Goal: Transaction & Acquisition: Book appointment/travel/reservation

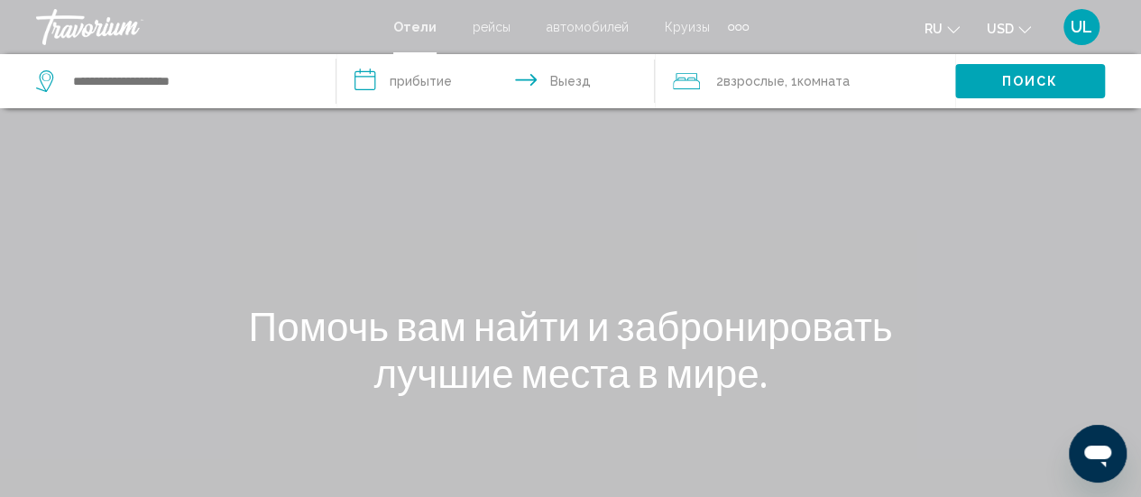
click at [490, 23] on span "рейсы" at bounding box center [492, 27] width 38 height 14
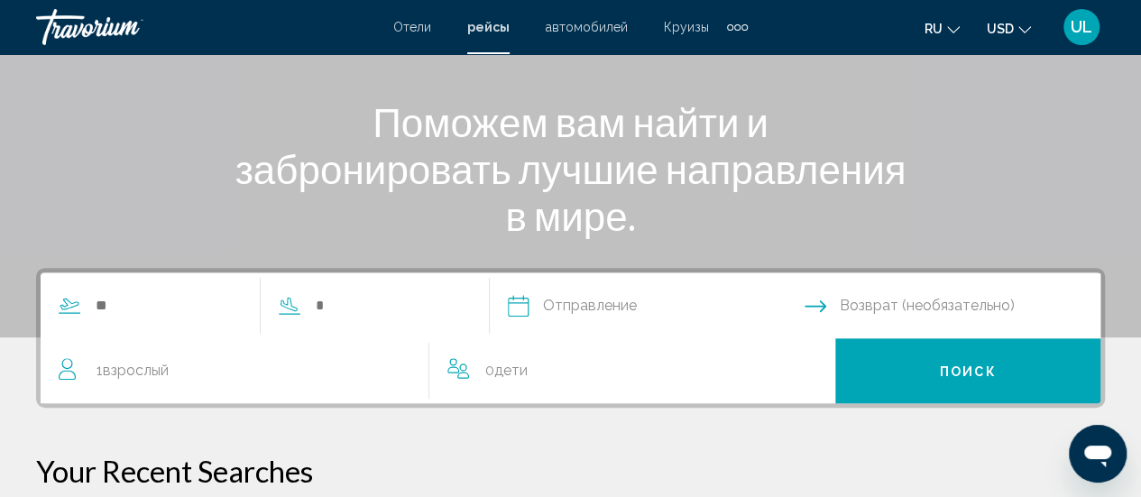
scroll to position [205, 0]
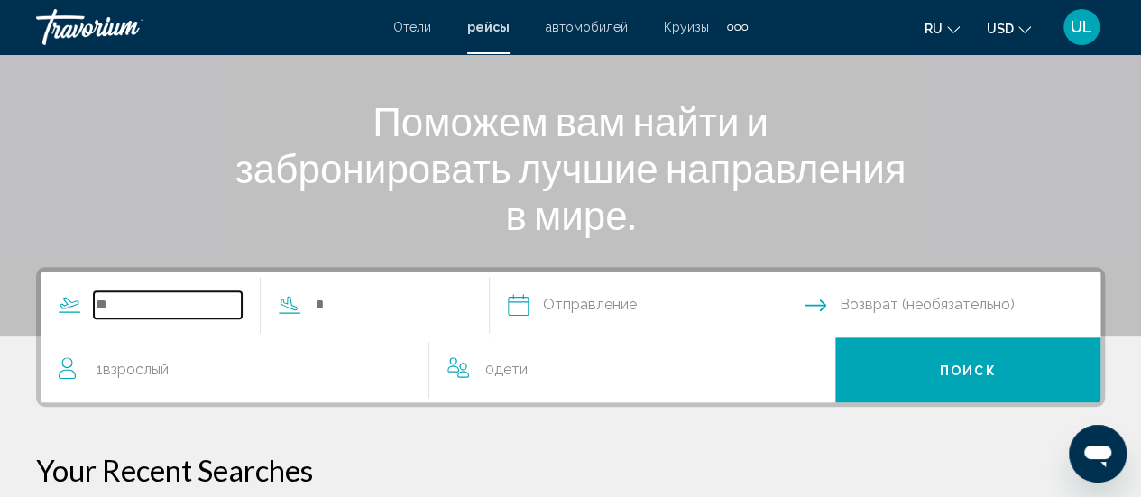
click at [96, 294] on input "Search widget" at bounding box center [168, 304] width 148 height 27
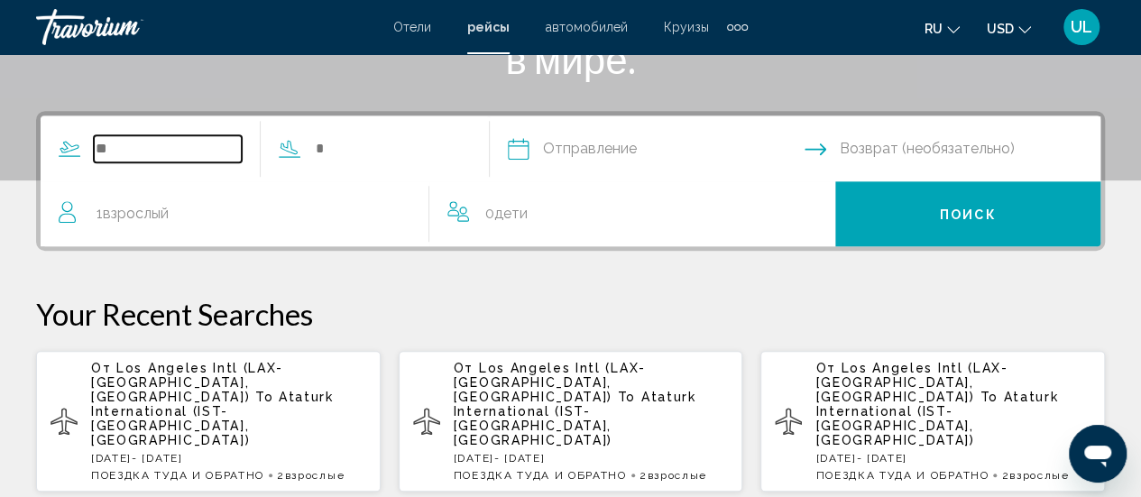
scroll to position [359, 0]
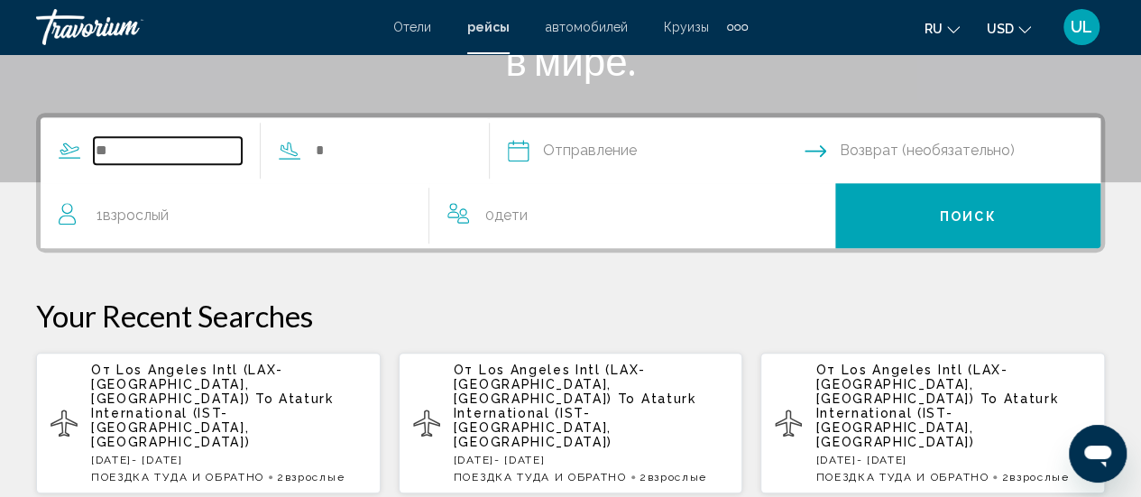
click at [106, 145] on input "Search widget" at bounding box center [168, 150] width 148 height 27
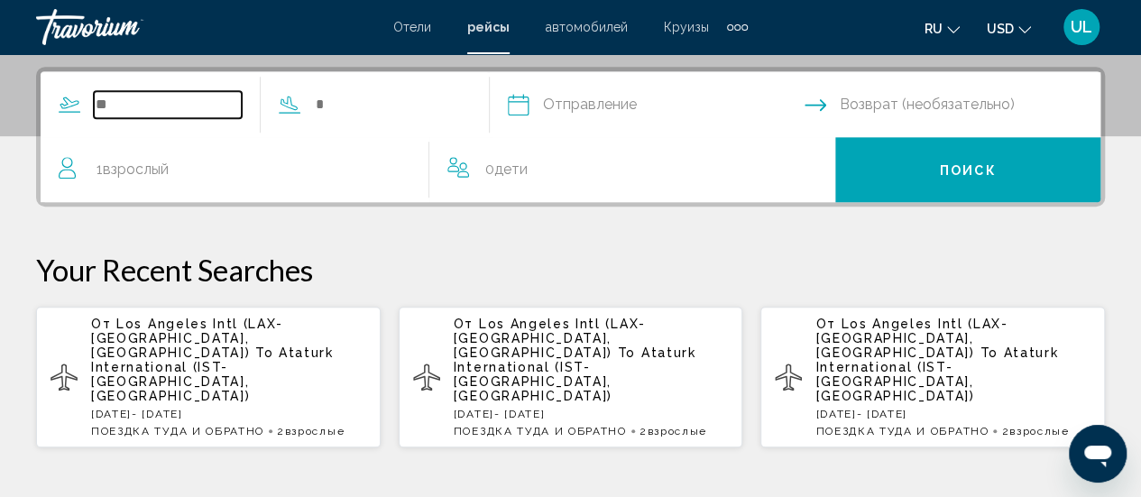
scroll to position [413, 0]
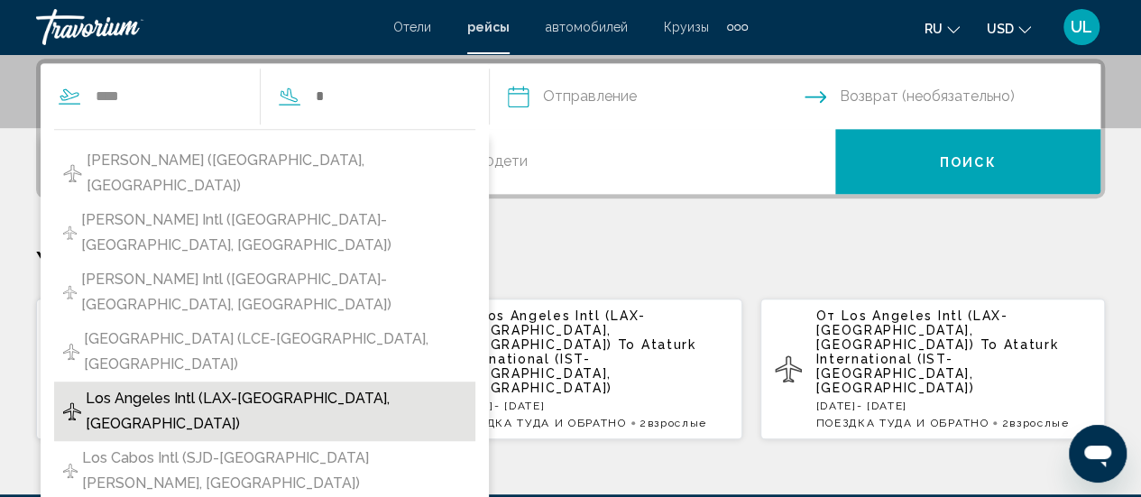
click at [162, 386] on span "Los Angeles Intl (LAX-[GEOGRAPHIC_DATA], [GEOGRAPHIC_DATA])" at bounding box center [276, 411] width 381 height 51
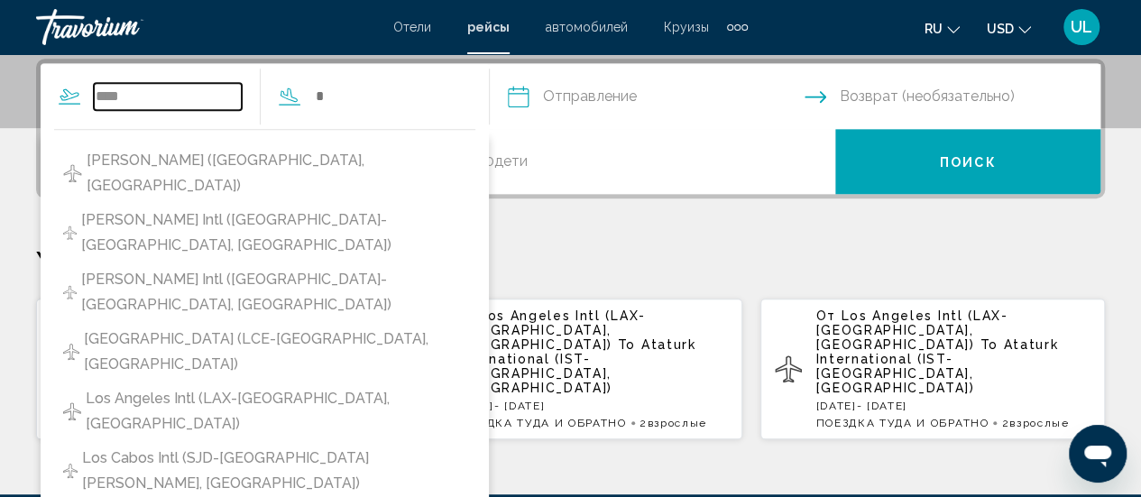
type input "**********"
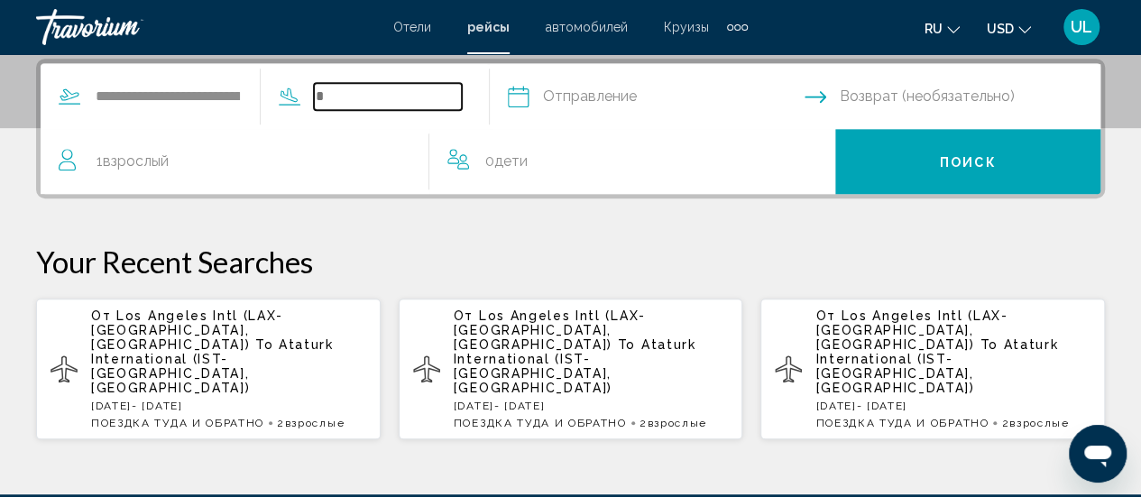
drag, startPoint x: 352, startPoint y: 96, endPoint x: 363, endPoint y: 96, distance: 10.8
click at [353, 96] on input "Search widget" at bounding box center [388, 96] width 148 height 27
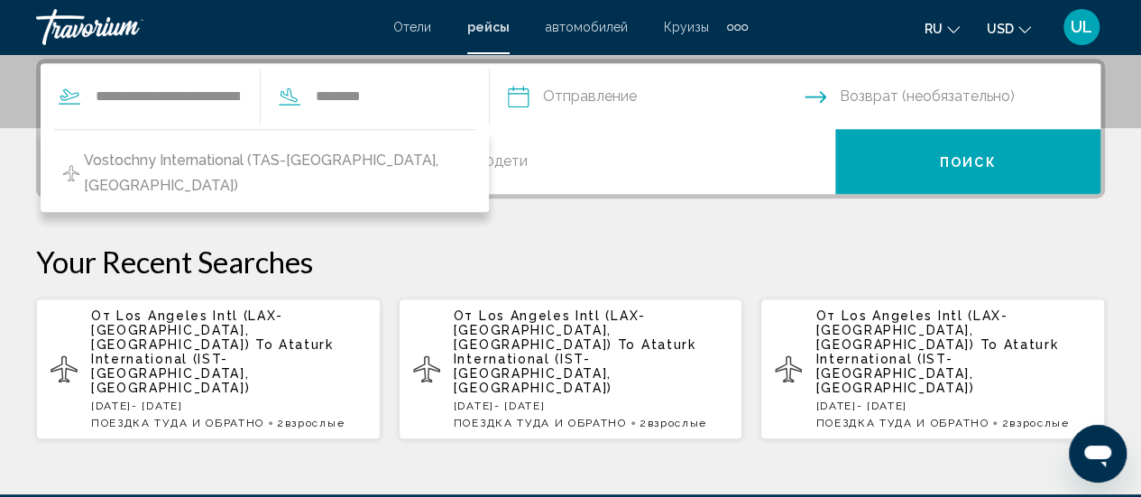
click at [269, 158] on span "Vostochny International (TAS-[GEOGRAPHIC_DATA], [GEOGRAPHIC_DATA])" at bounding box center [275, 173] width 382 height 51
type input "**********"
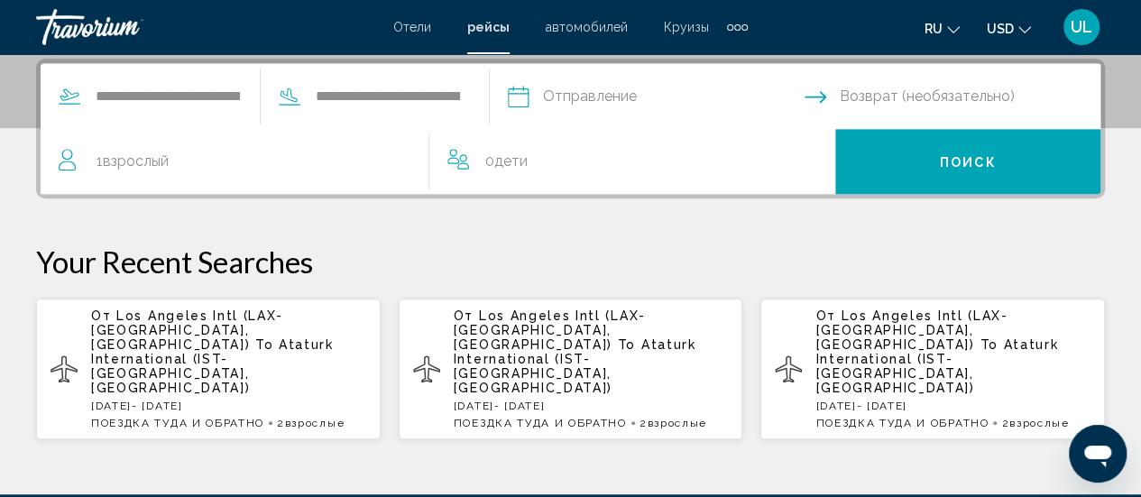
click at [553, 89] on input "Depart date" at bounding box center [655, 99] width 304 height 70
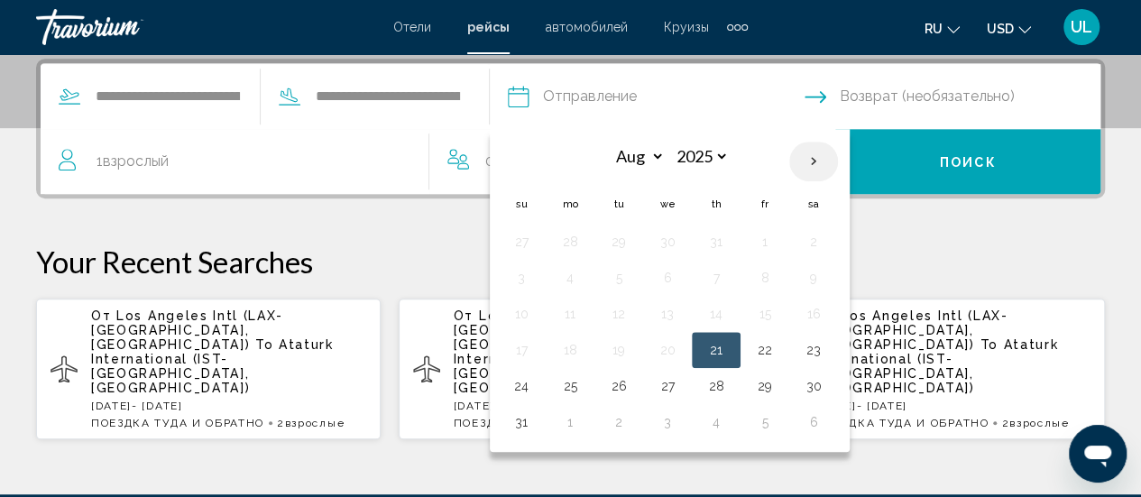
click at [835, 163] on th "Next month" at bounding box center [813, 162] width 49 height 40
select select "*"
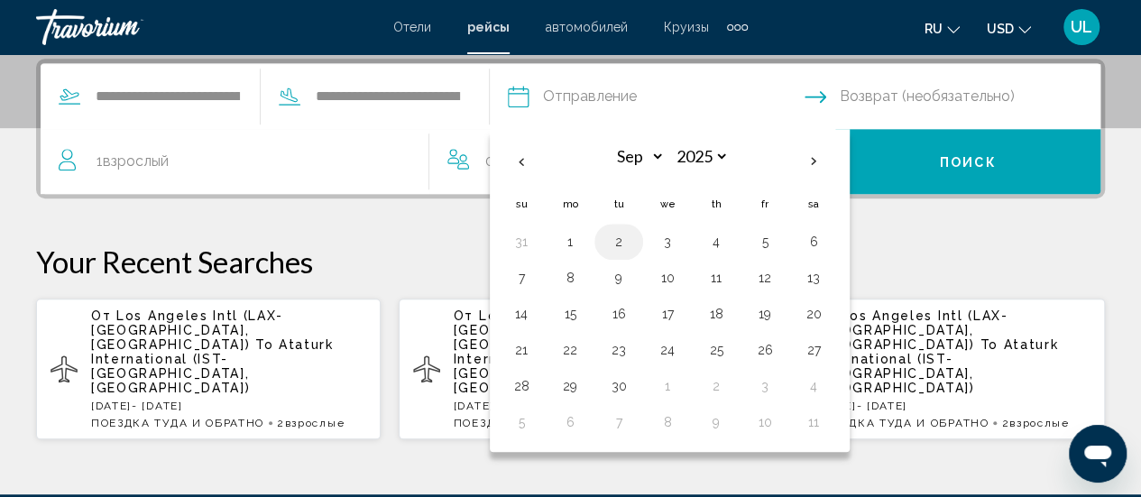
click at [633, 232] on button "2" at bounding box center [618, 241] width 29 height 25
type input "**********"
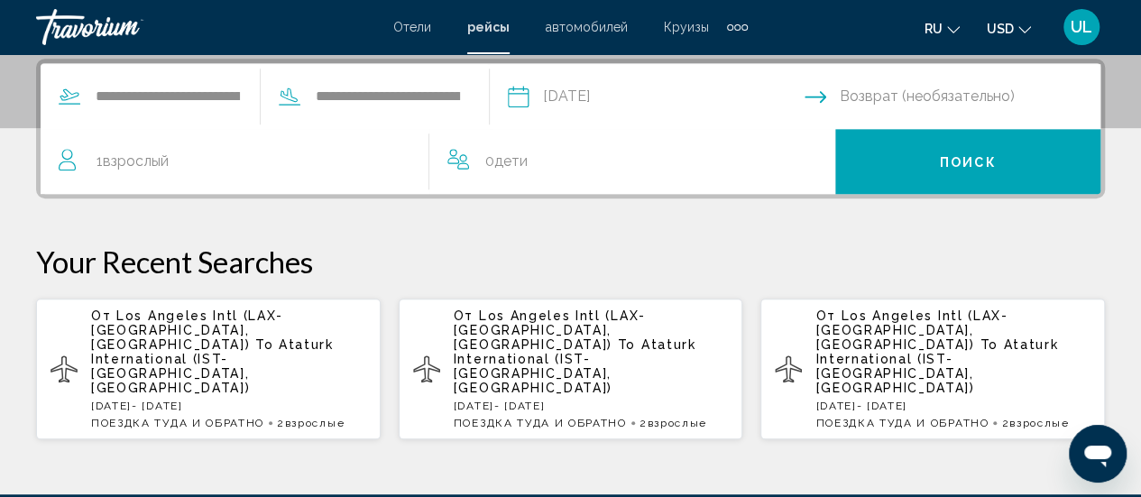
click at [889, 94] on input "Return date" at bounding box center [957, 99] width 304 height 70
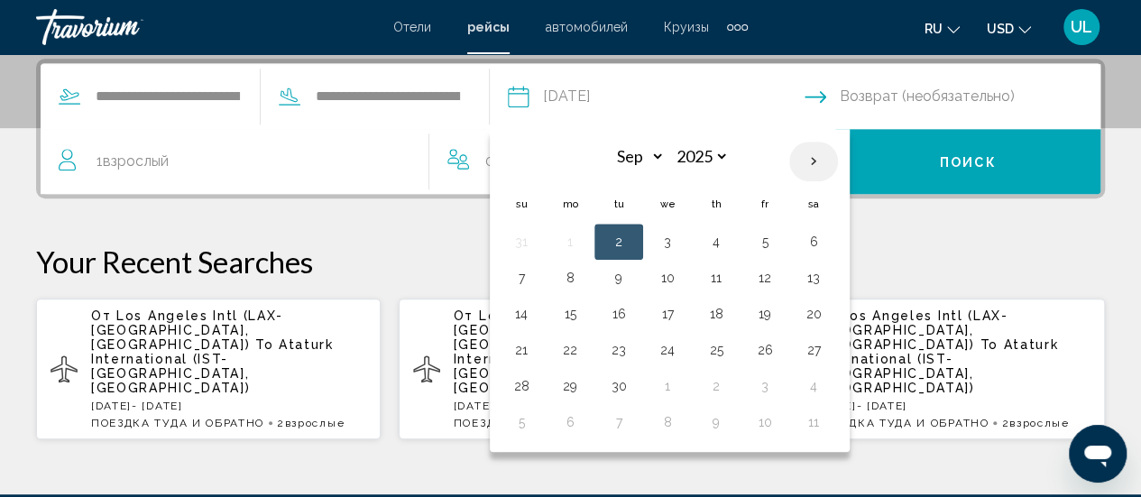
click at [838, 156] on th "Next month" at bounding box center [813, 162] width 49 height 40
select select "*"
click at [779, 243] on button "3" at bounding box center [764, 241] width 29 height 25
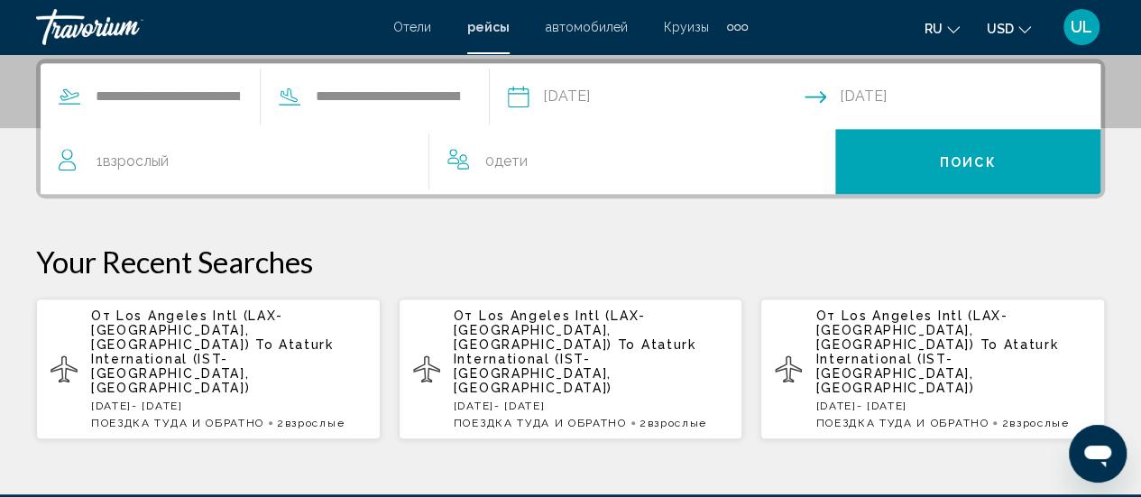
type input "**********"
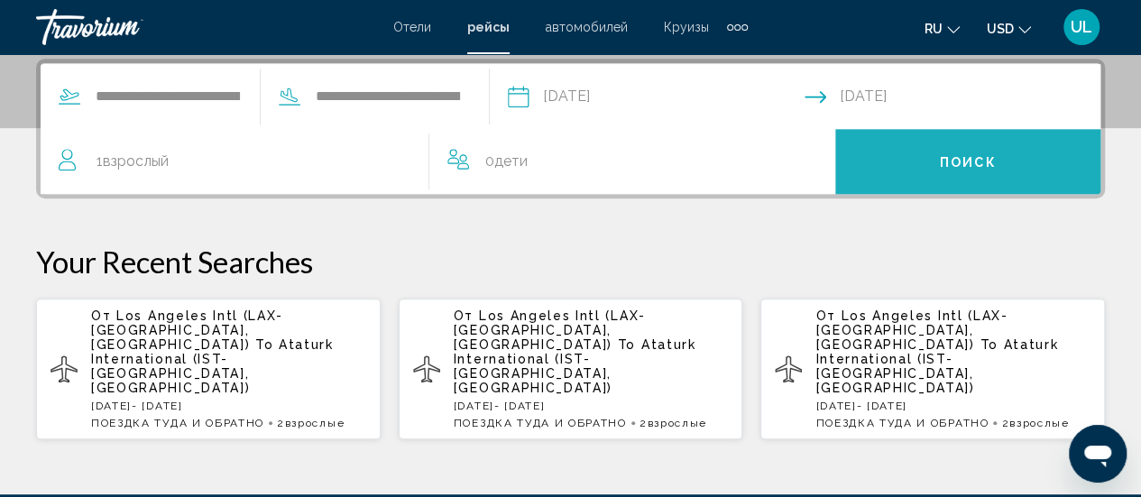
click at [972, 152] on button "Поиск" at bounding box center [967, 161] width 265 height 65
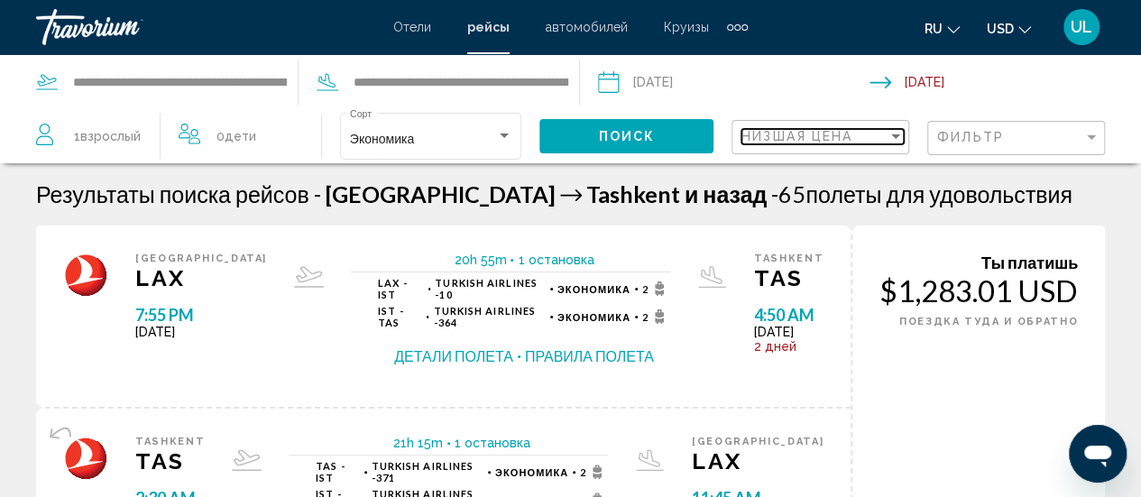
click at [898, 133] on div "Sort by" at bounding box center [896, 136] width 16 height 14
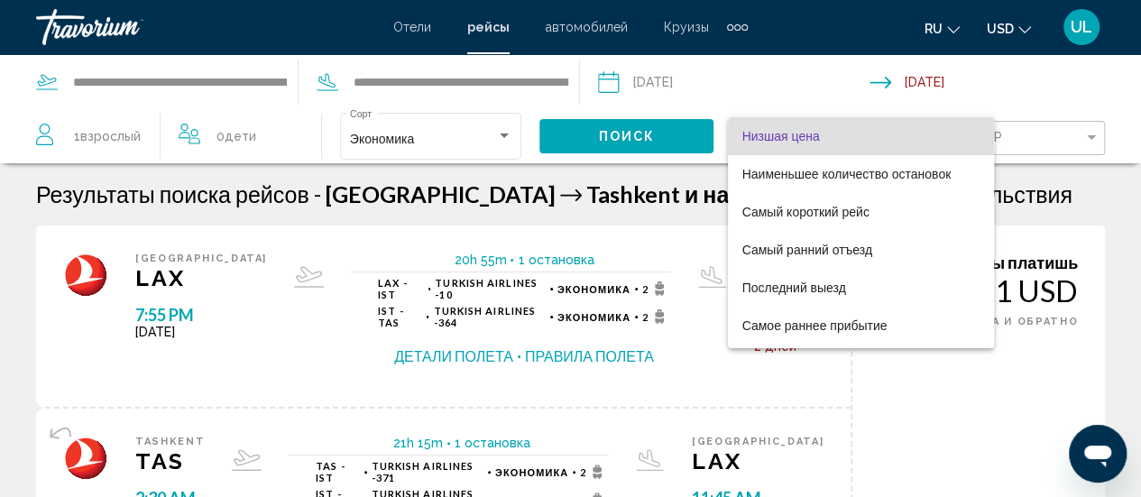
click at [1044, 208] on div at bounding box center [570, 248] width 1141 height 497
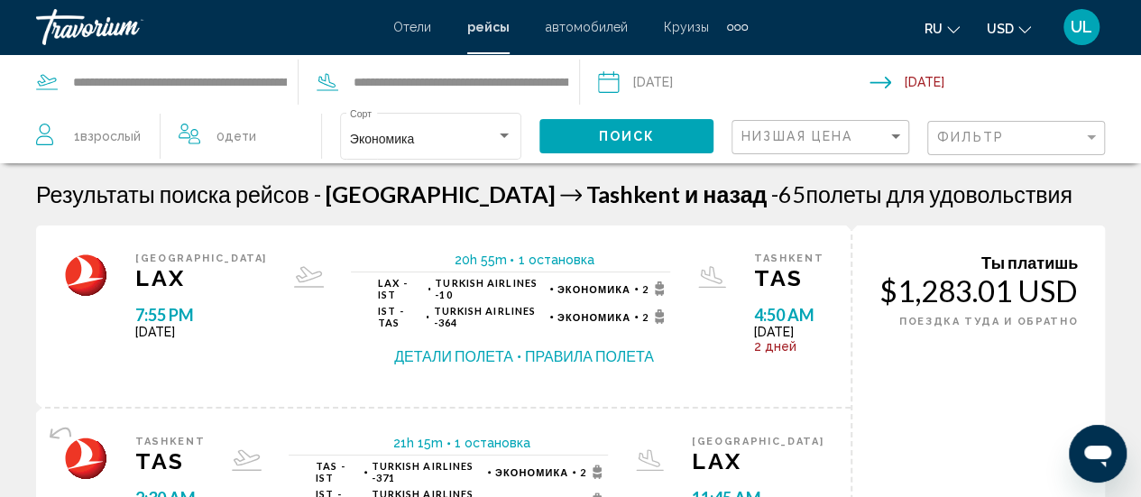
click at [101, 131] on span "Взрослый" at bounding box center [110, 136] width 60 height 14
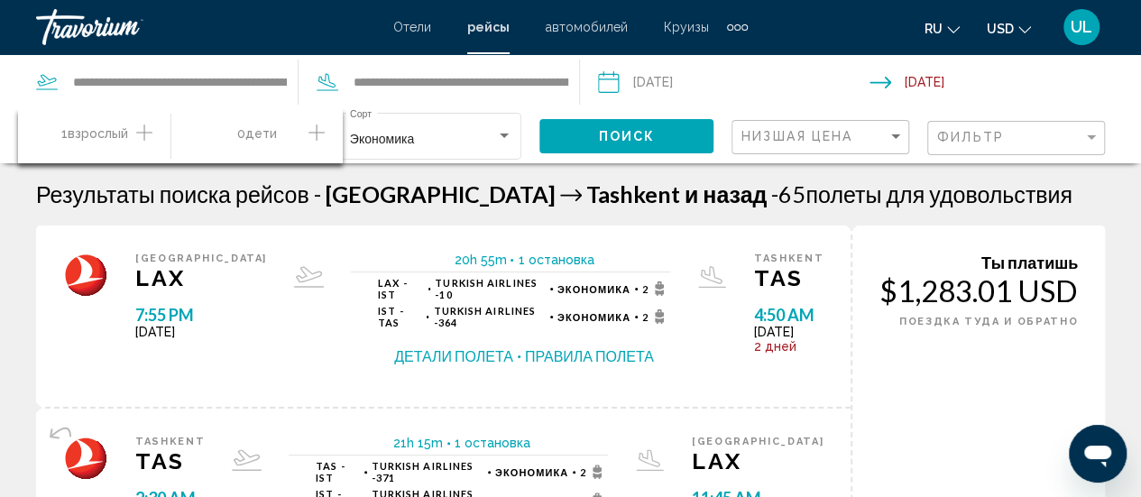
click at [143, 137] on icon "Increment adults" at bounding box center [144, 133] width 16 height 22
click at [678, 134] on button "Поиск" at bounding box center [626, 135] width 174 height 33
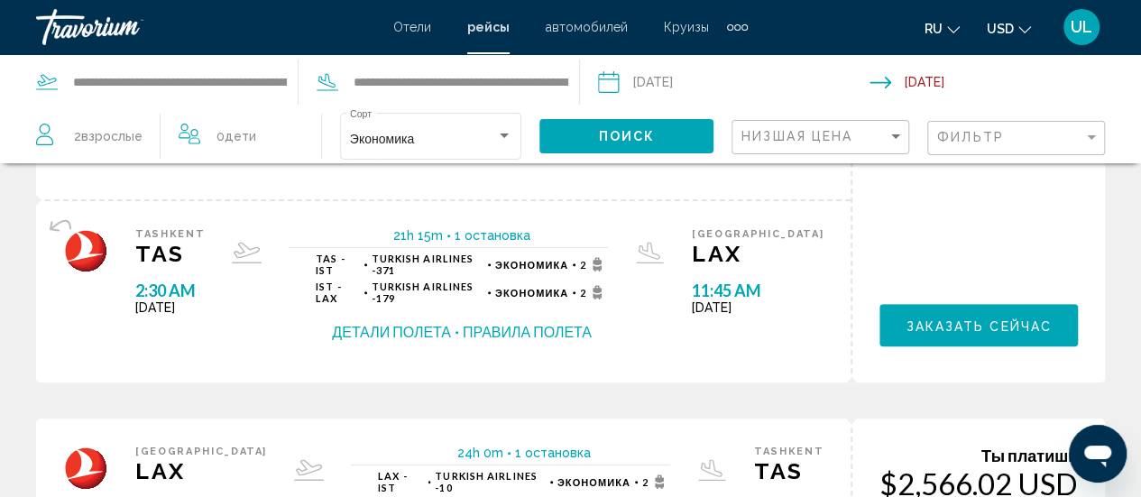
scroll to position [204, 0]
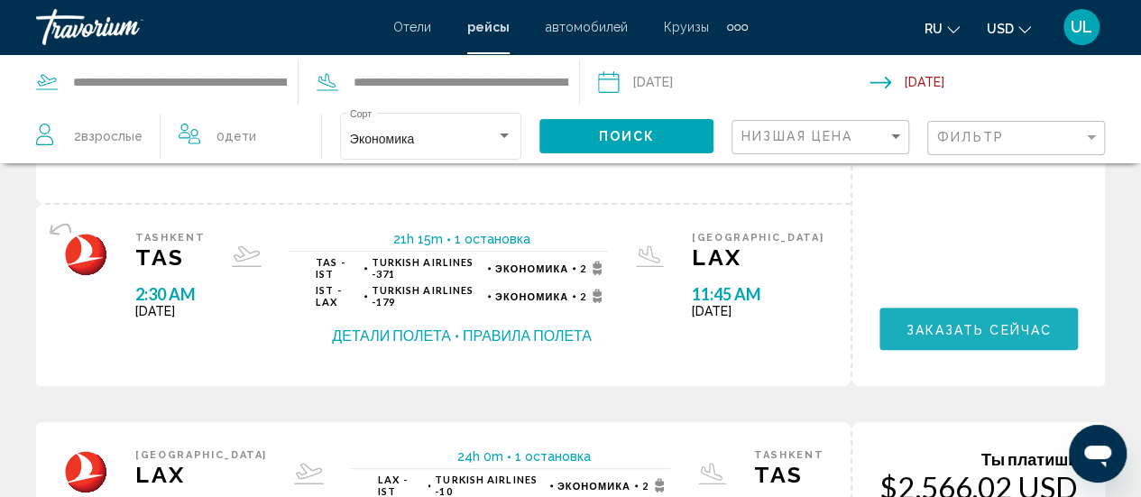
click at [985, 322] on span "Заказать сейчас" at bounding box center [979, 329] width 146 height 14
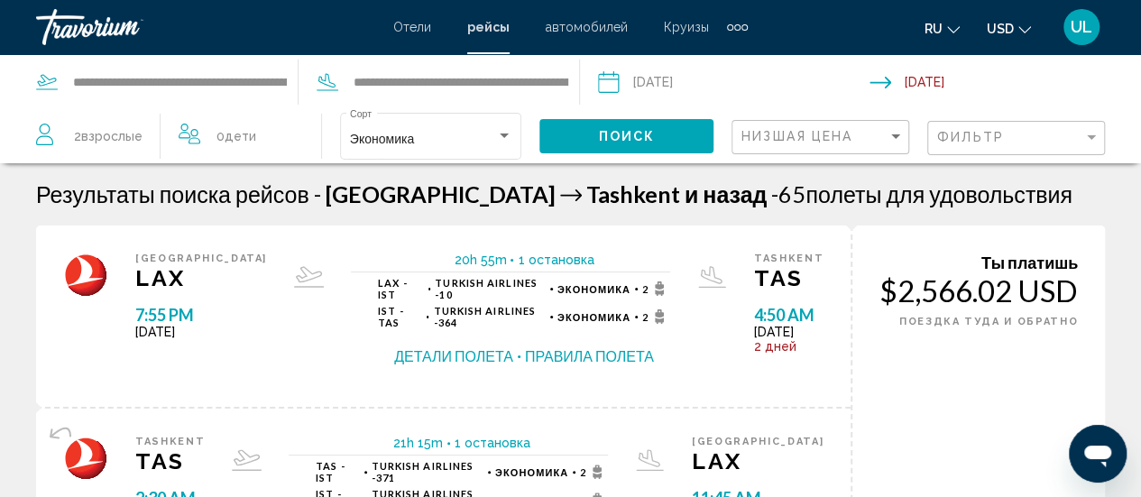
click at [661, 78] on input "Depart date: Sep 2, 2025" at bounding box center [733, 85] width 279 height 60
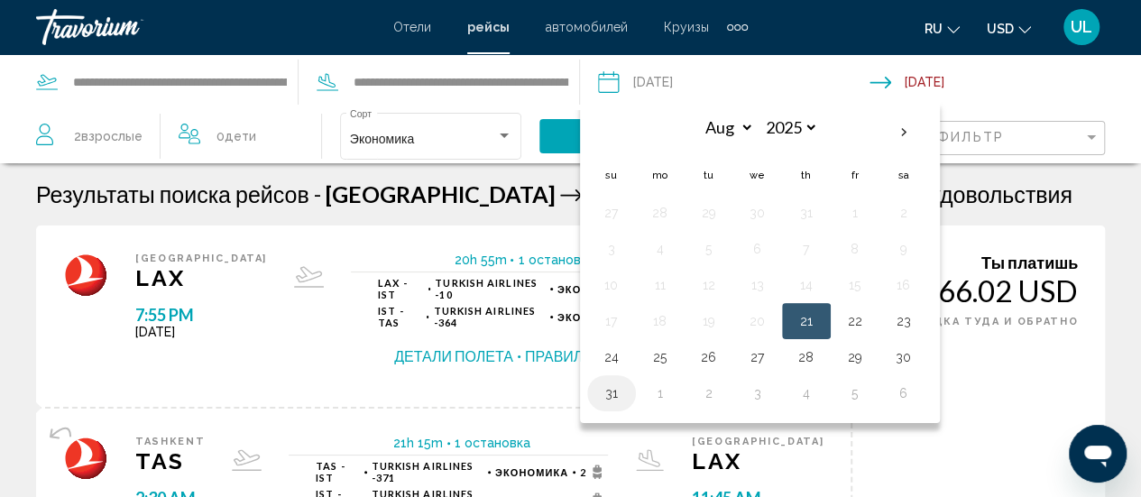
click at [616, 394] on button "31" at bounding box center [611, 393] width 29 height 25
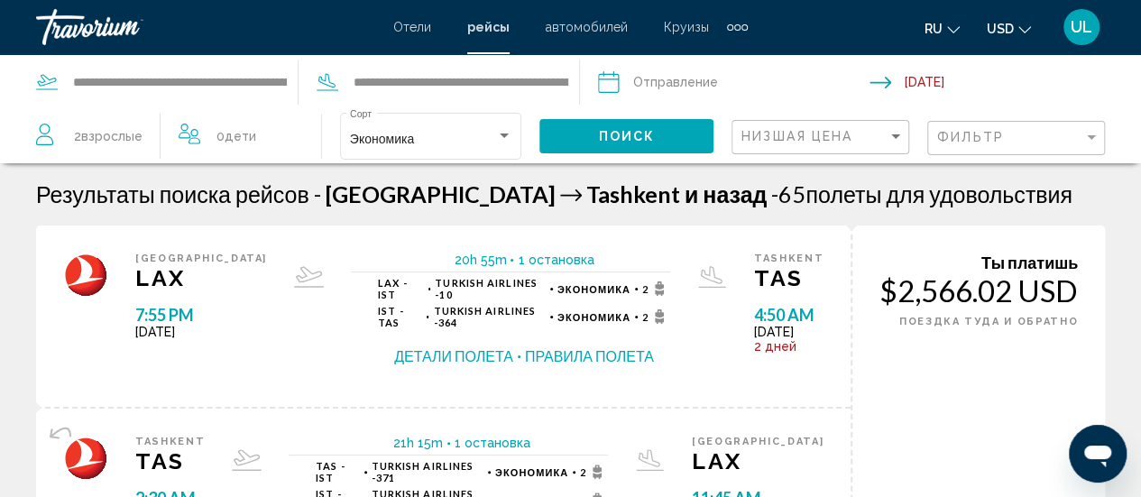
type input "**********"
click at [666, 135] on button "Поиск" at bounding box center [626, 135] width 174 height 33
click at [602, 137] on span "Поиск" at bounding box center [626, 137] width 57 height 14
click at [680, 82] on input "**********" at bounding box center [733, 85] width 279 height 60
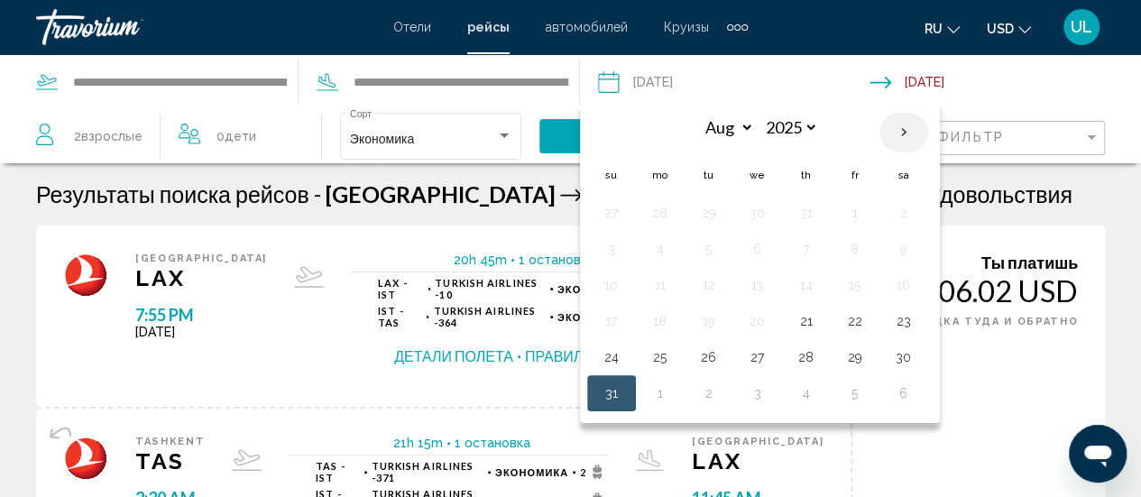
click at [903, 129] on th "Next month" at bounding box center [903, 133] width 49 height 40
select select "*"
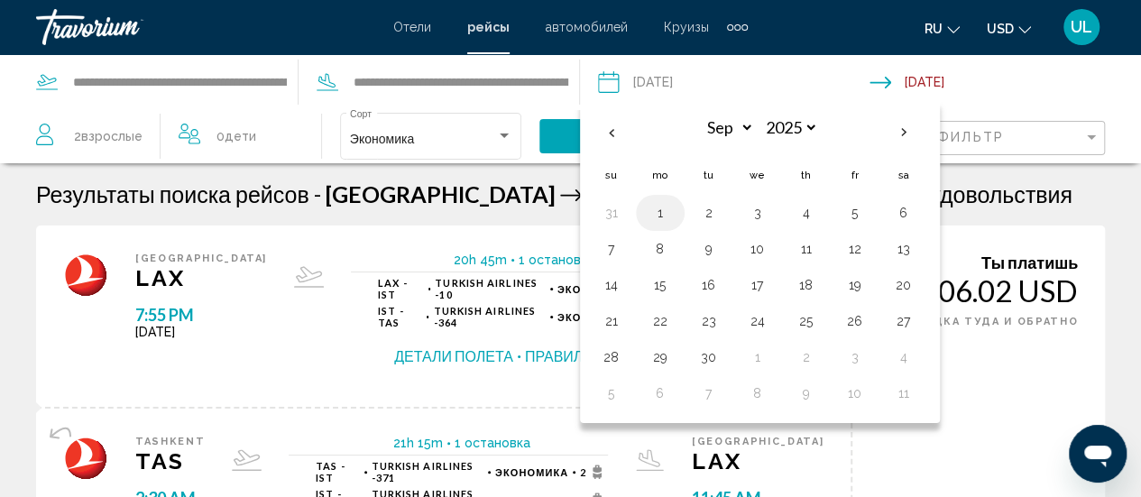
click at [659, 205] on button "1" at bounding box center [660, 212] width 29 height 25
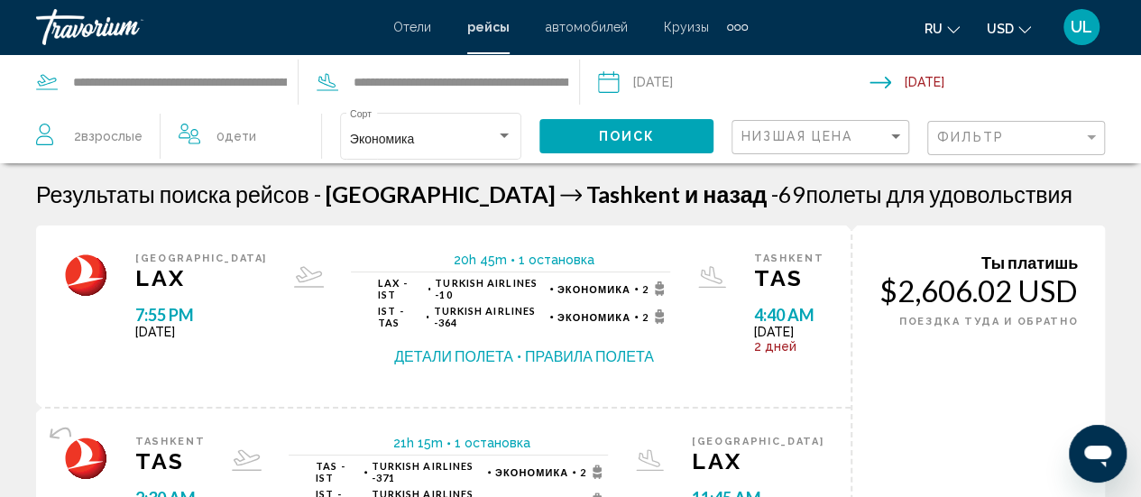
click at [682, 129] on button "Поиск" at bounding box center [626, 135] width 174 height 33
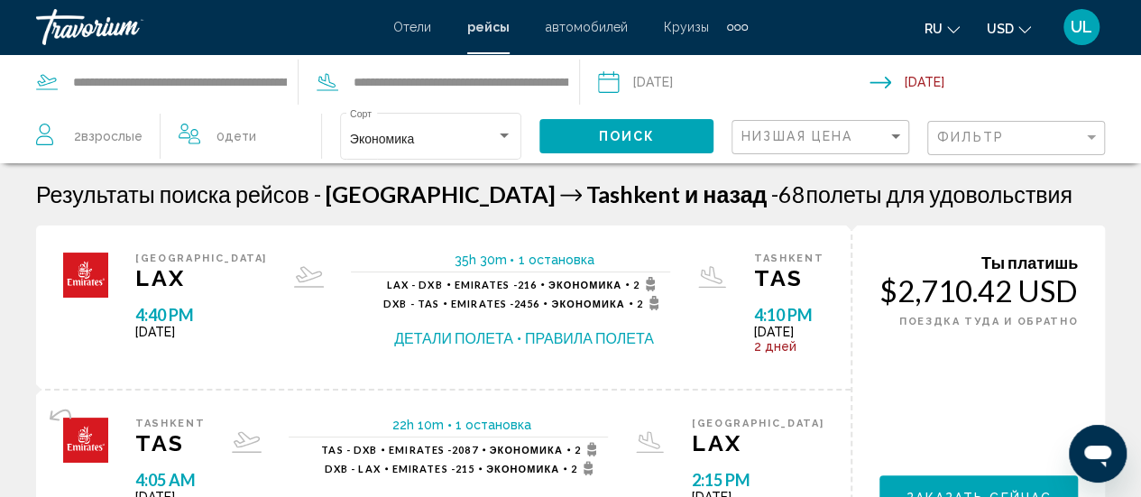
click at [667, 77] on input "**********" at bounding box center [733, 85] width 279 height 60
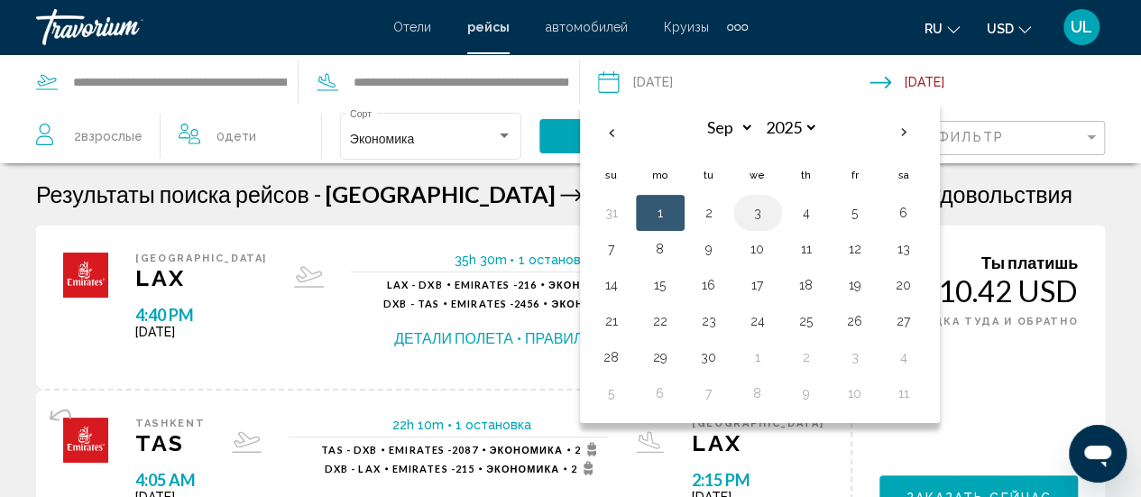
click at [754, 207] on button "3" at bounding box center [757, 212] width 29 height 25
type input "**********"
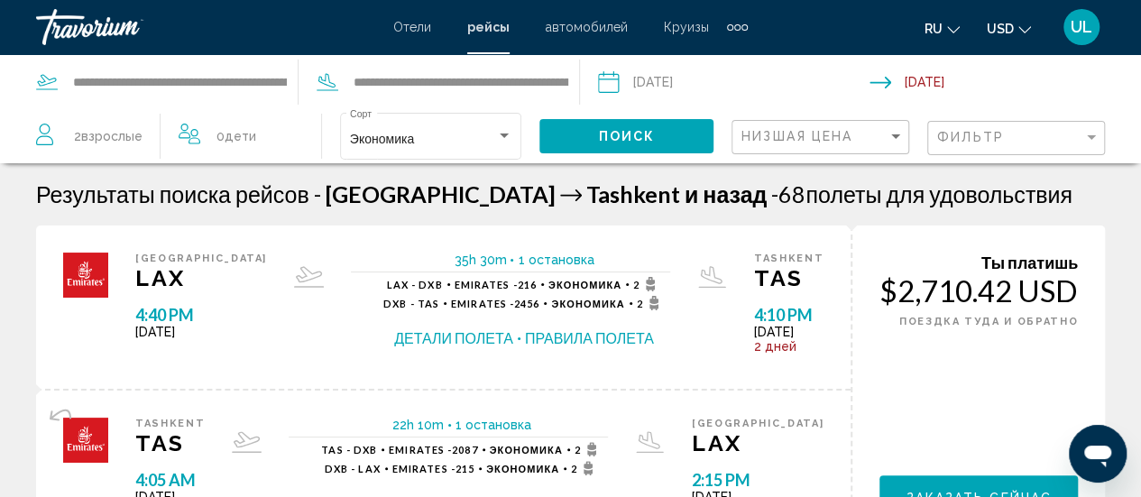
click at [674, 124] on button "Поиск" at bounding box center [626, 135] width 174 height 33
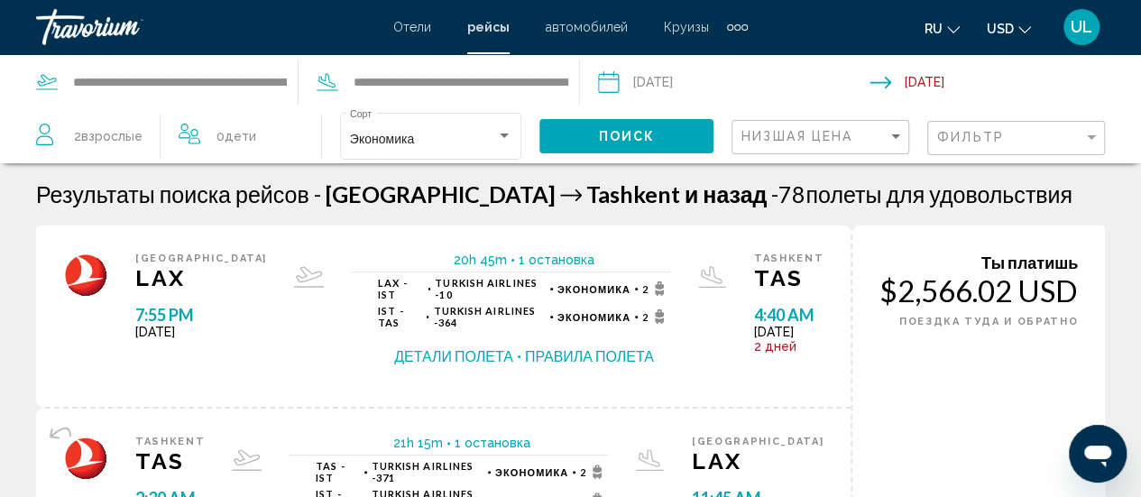
click at [884, 84] on input "Return date: Oct 3, 2025" at bounding box center [1009, 85] width 279 height 60
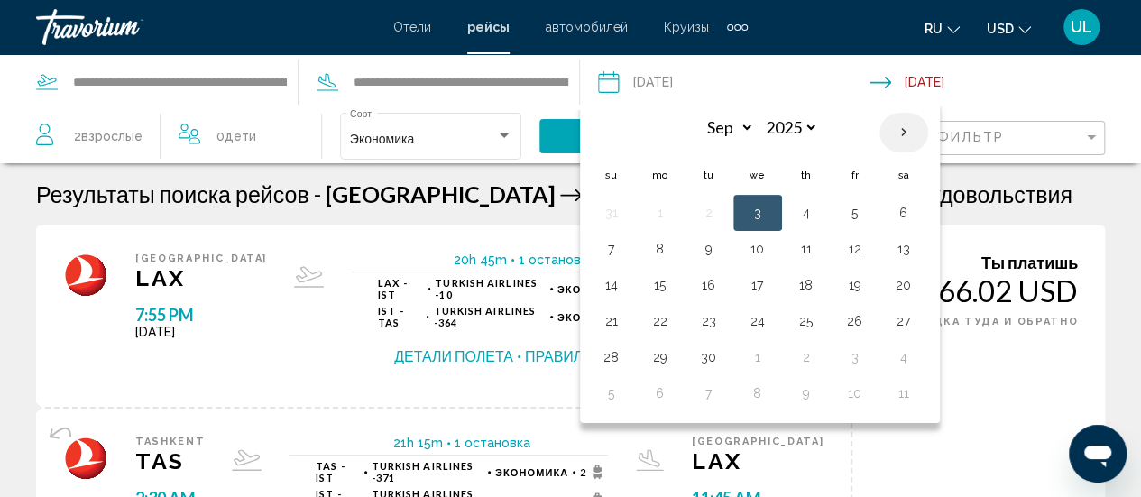
click at [906, 134] on th "Next month" at bounding box center [903, 133] width 49 height 40
select select "*"
click at [609, 248] on button "5" at bounding box center [611, 248] width 29 height 25
type input "**********"
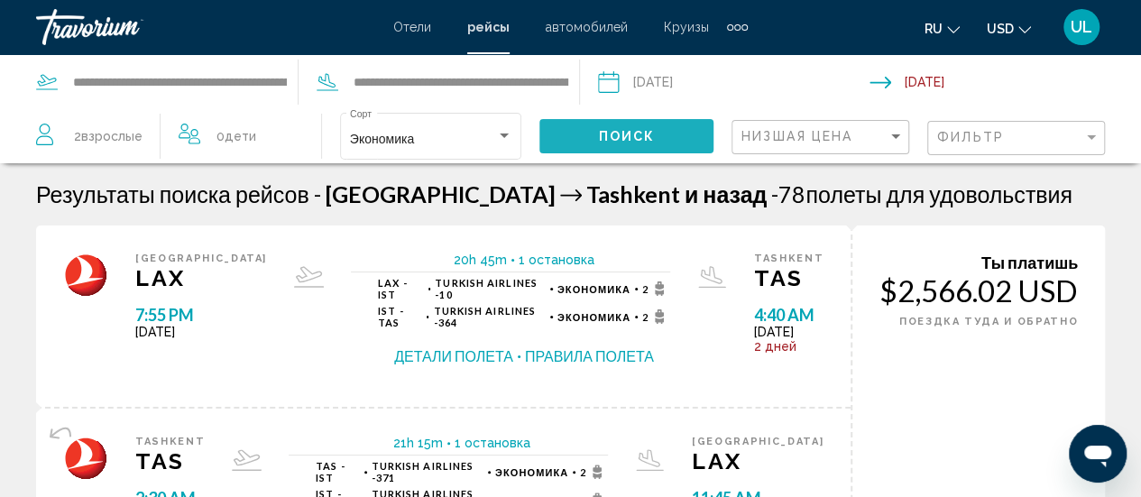
click at [679, 137] on button "Поиск" at bounding box center [626, 135] width 174 height 33
click at [646, 140] on span "Поиск" at bounding box center [626, 137] width 57 height 14
click at [621, 78] on input "**********" at bounding box center [733, 85] width 279 height 60
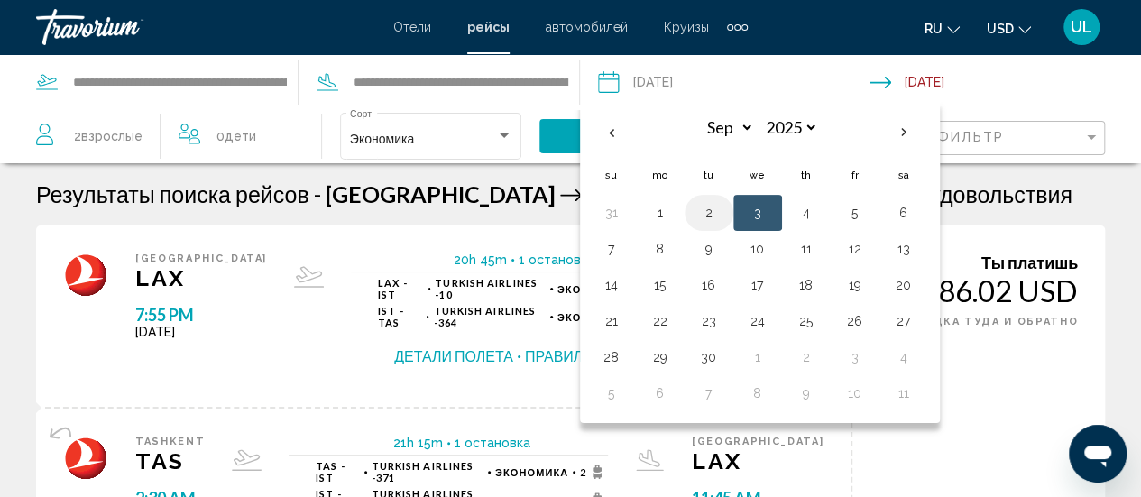
click at [695, 212] on button "2" at bounding box center [709, 212] width 29 height 25
type input "**********"
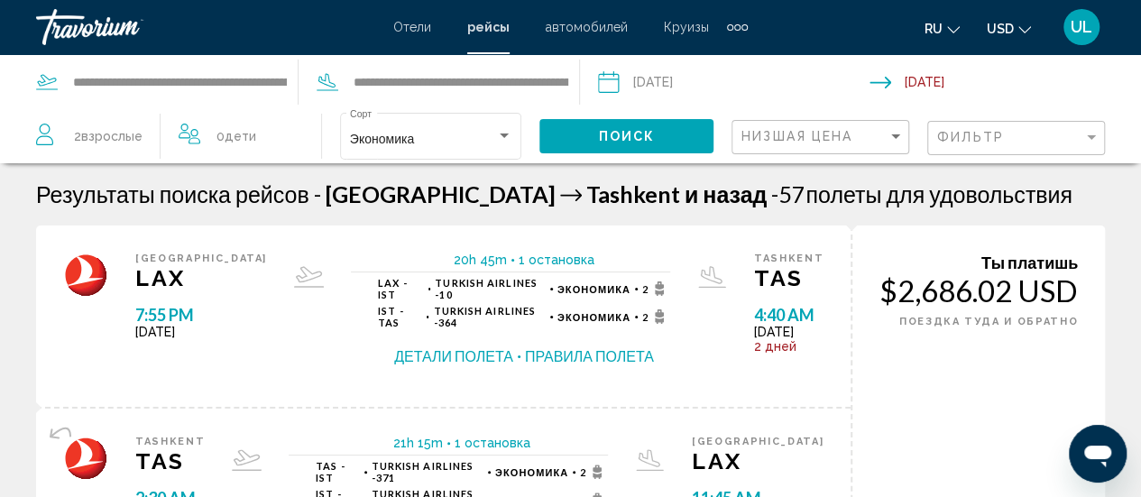
click at [909, 78] on input "Return date: Oct 5, 2025" at bounding box center [1009, 85] width 279 height 60
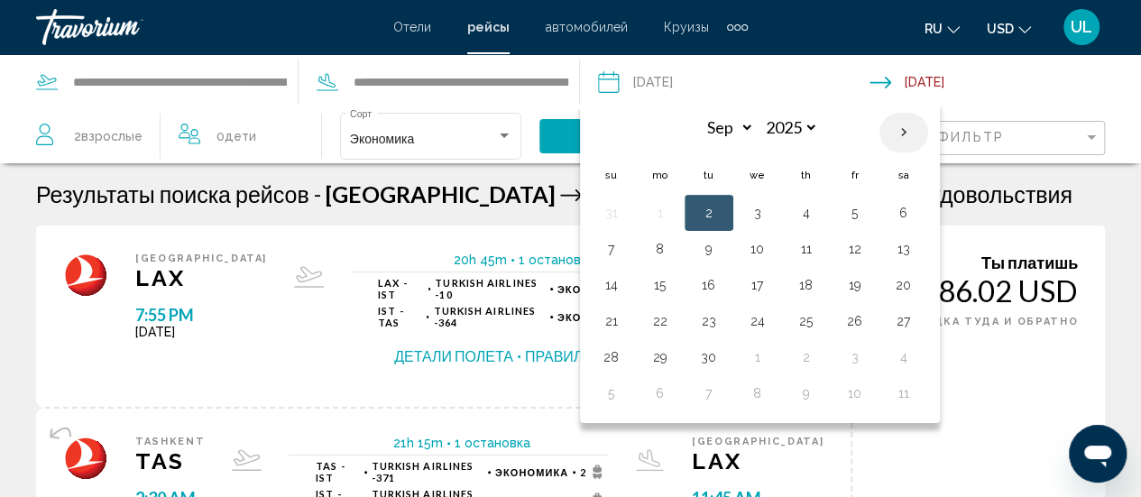
click at [903, 128] on th "Next month" at bounding box center [903, 133] width 49 height 40
select select "*"
click at [660, 248] on button "6" at bounding box center [660, 248] width 29 height 25
type input "**********"
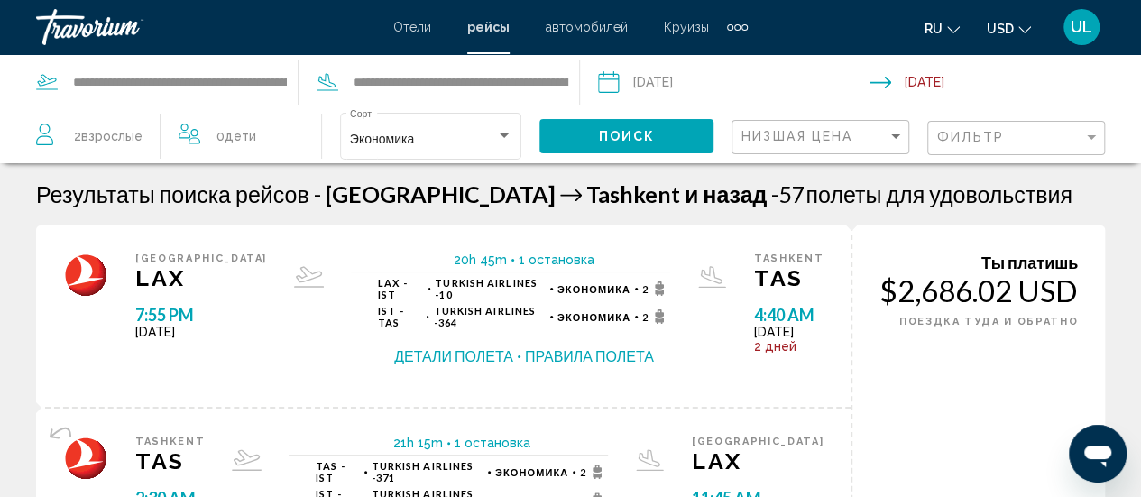
click at [656, 110] on input "**********" at bounding box center [733, 85] width 279 height 60
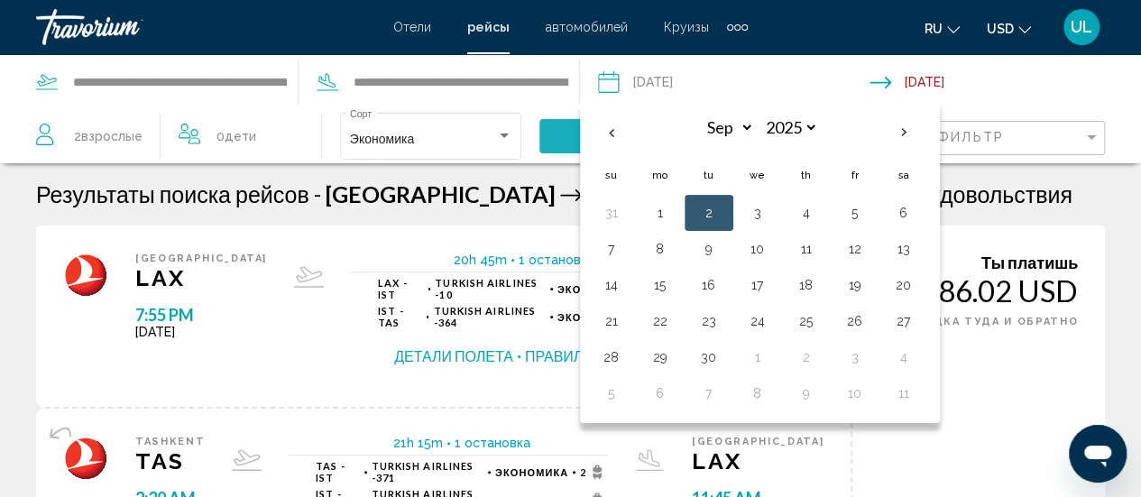
click at [551, 128] on button "Поиск" at bounding box center [626, 135] width 174 height 33
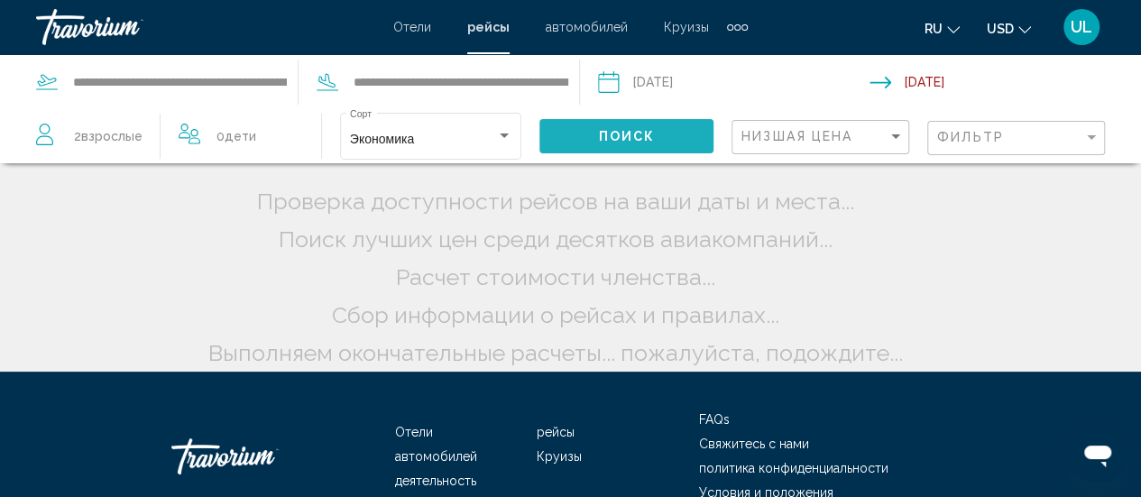
click at [596, 143] on button "Поиск" at bounding box center [626, 135] width 174 height 33
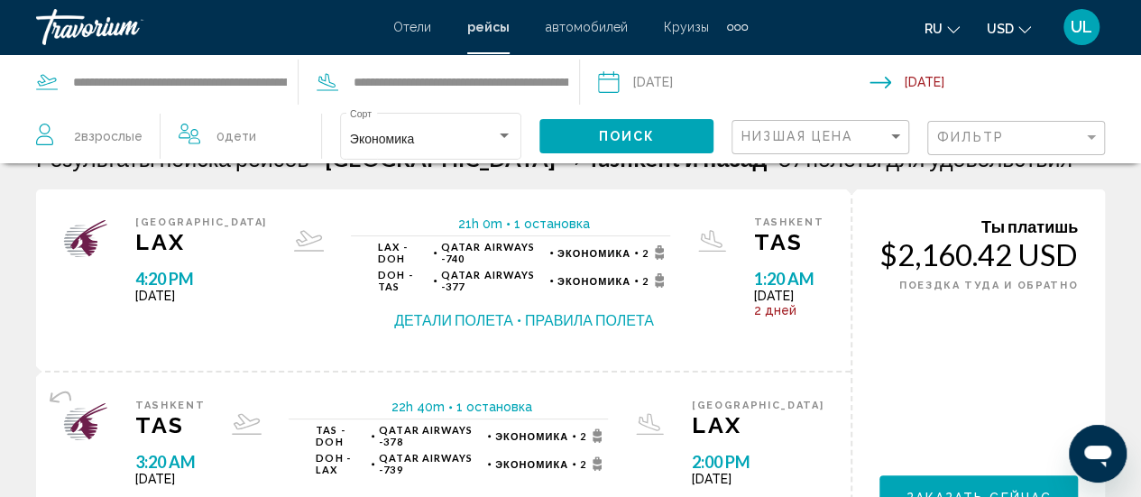
scroll to position [24, 0]
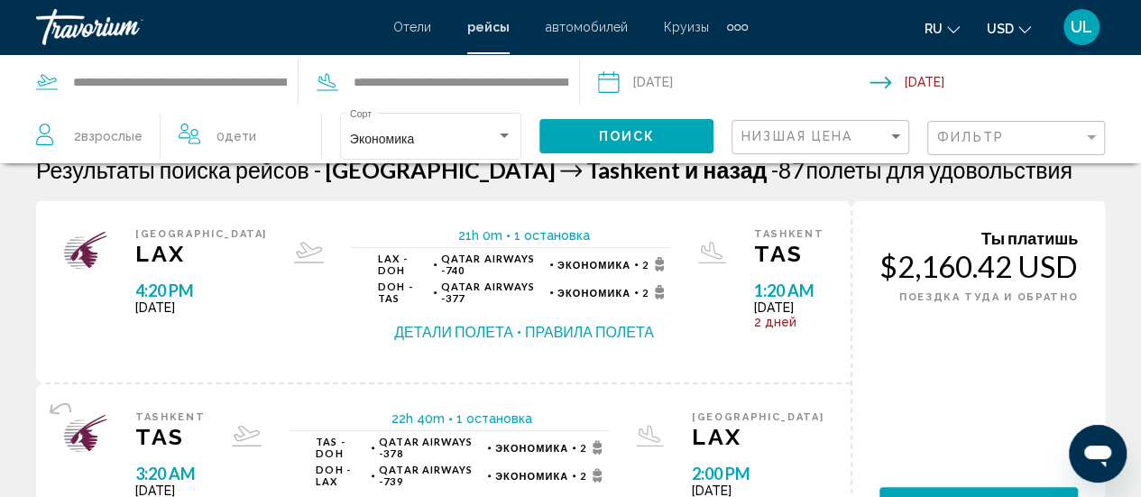
click at [437, 327] on button "Детали полета" at bounding box center [453, 332] width 119 height 20
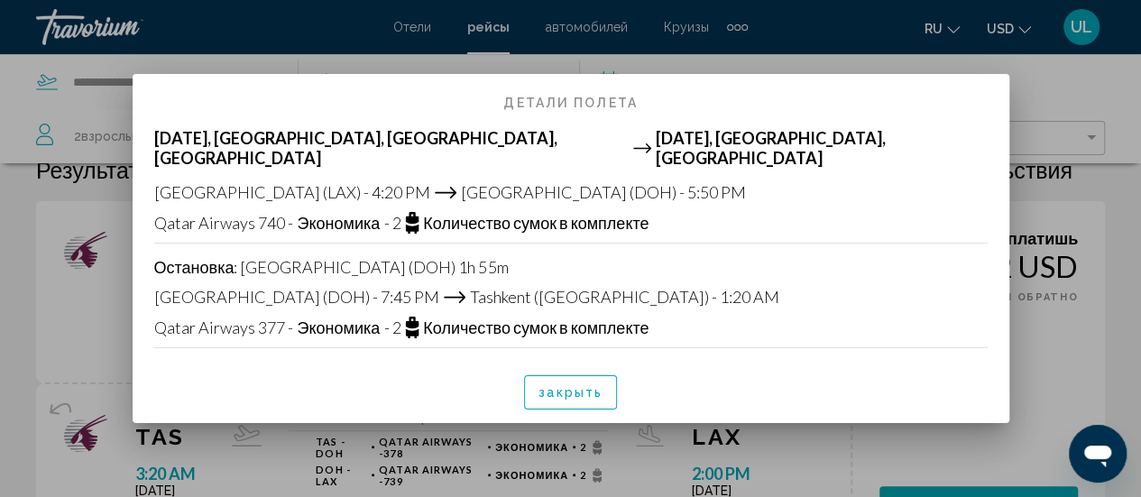
scroll to position [0, 0]
click at [561, 393] on button "закрыть" at bounding box center [570, 391] width 93 height 33
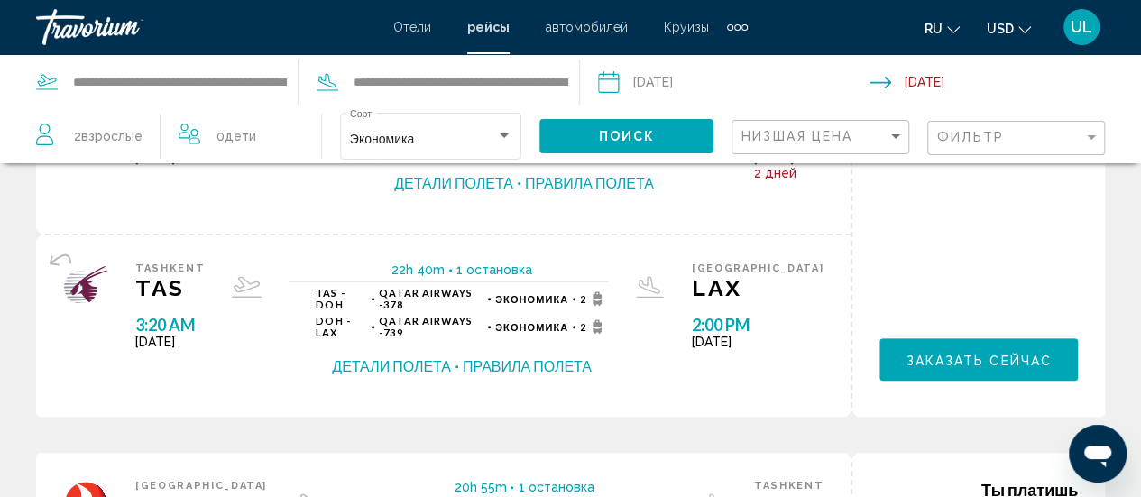
scroll to position [159, 0]
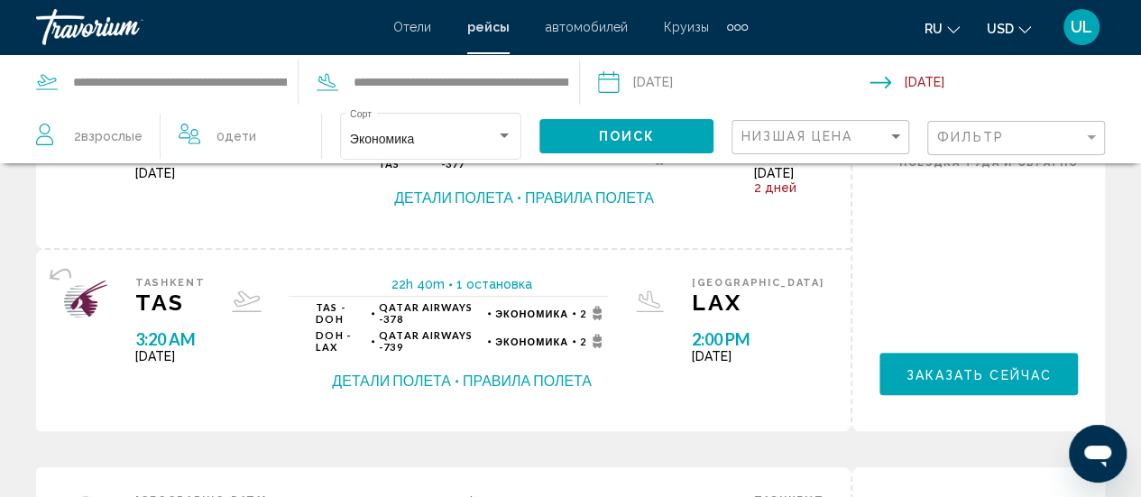
click at [502, 389] on button "Правила полета" at bounding box center [527, 381] width 129 height 20
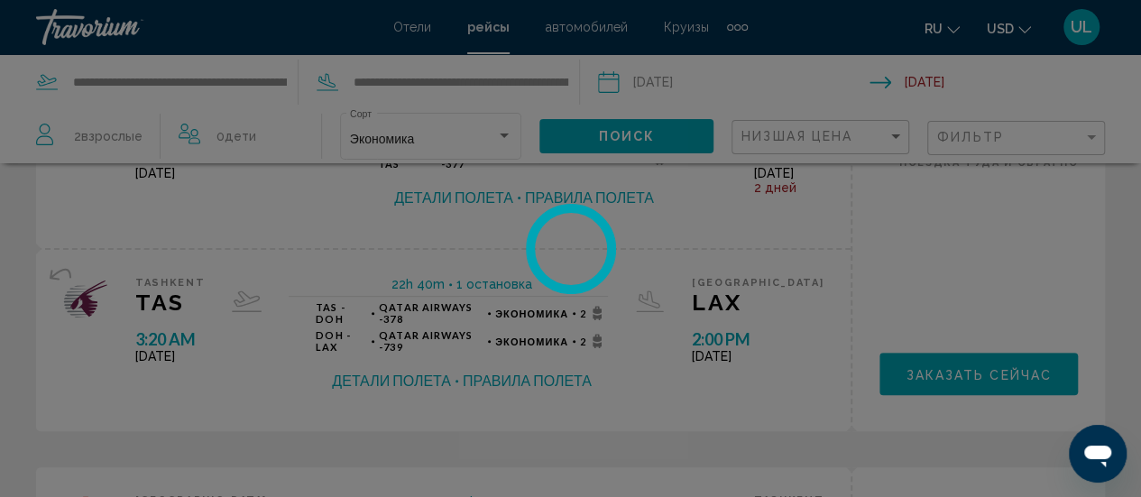
scroll to position [0, 0]
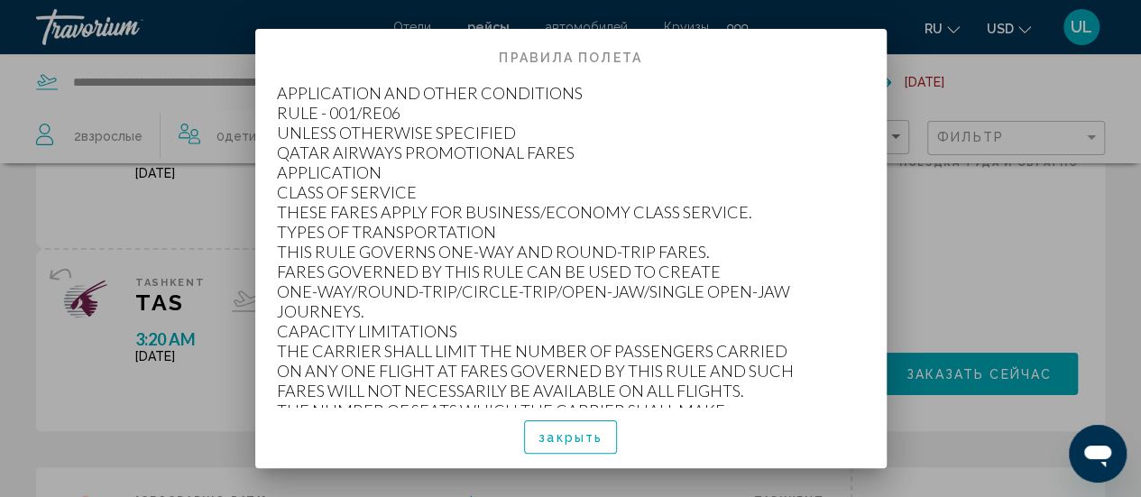
click at [536, 466] on div "закрыть" at bounding box center [571, 437] width 588 height 61
click at [552, 450] on button "закрыть" at bounding box center [570, 436] width 93 height 33
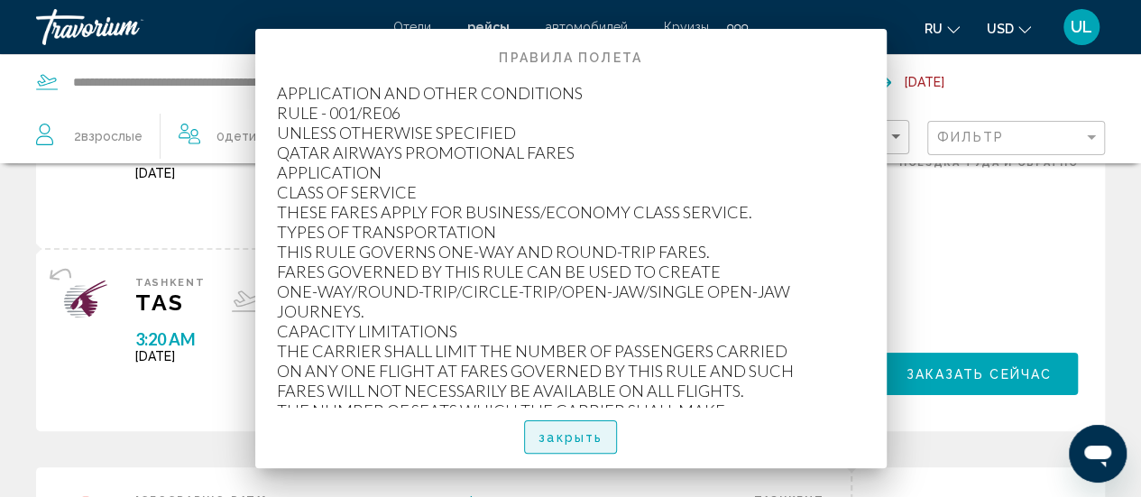
scroll to position [159, 0]
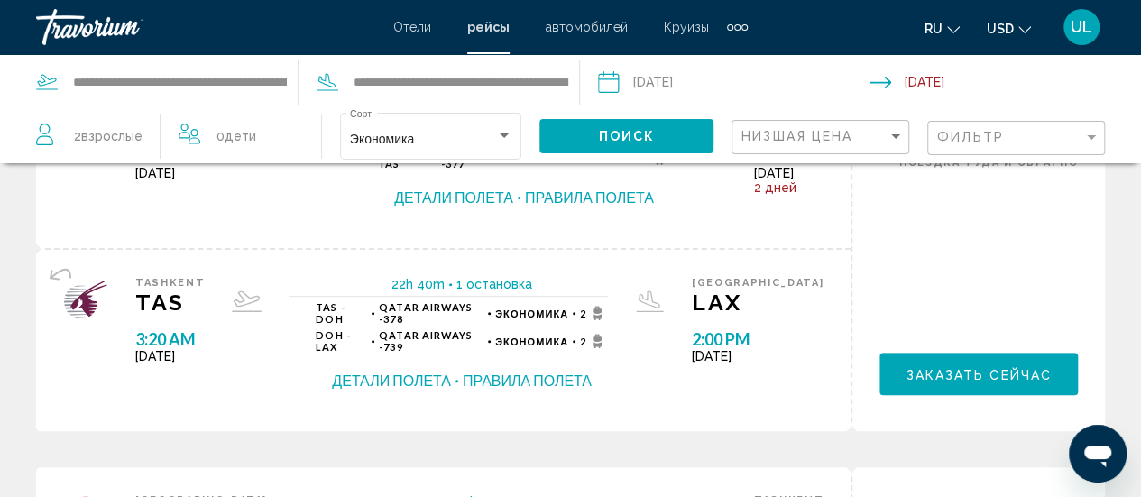
click at [438, 379] on button "Детали полета" at bounding box center [391, 381] width 119 height 20
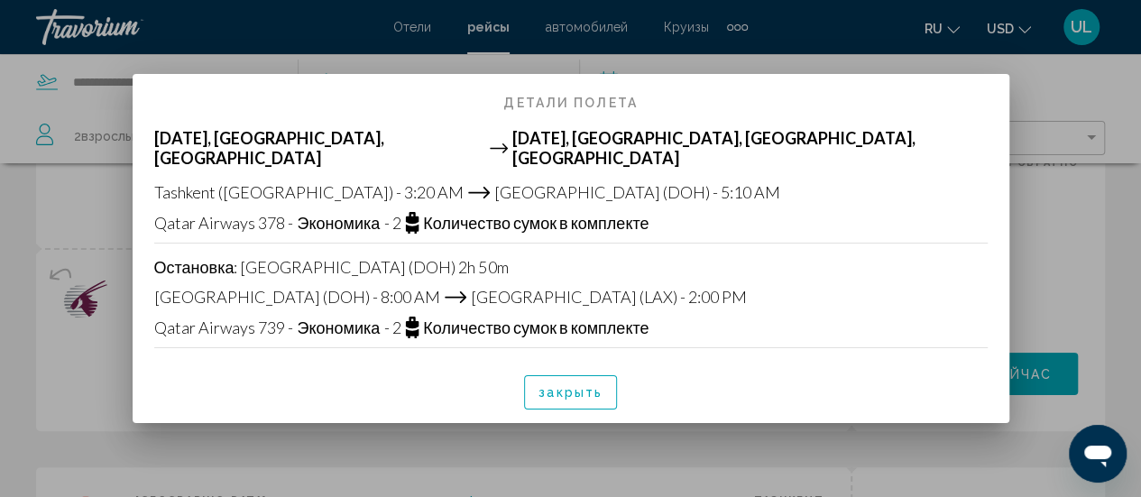
scroll to position [0, 0]
click at [1088, 181] on div at bounding box center [570, 248] width 1141 height 497
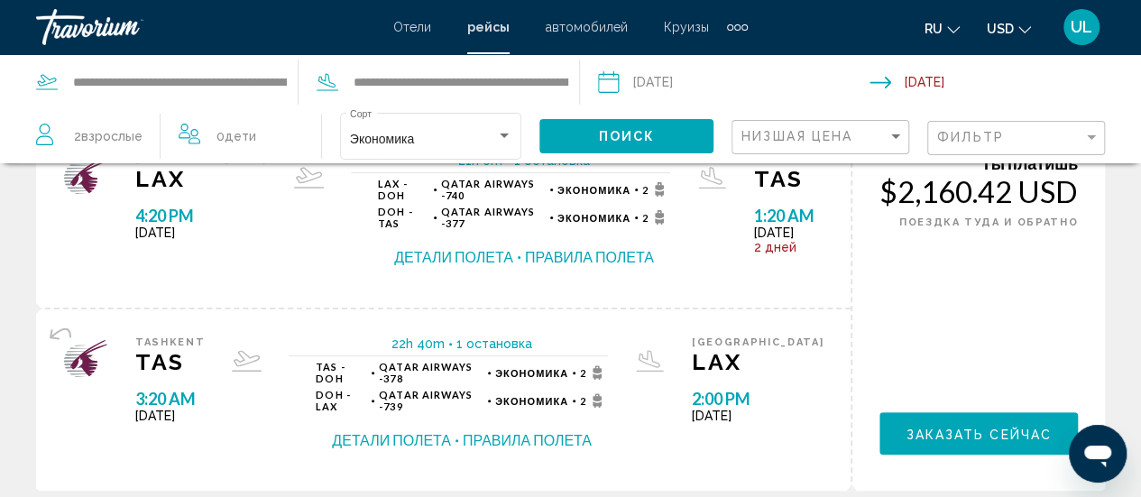
scroll to position [88, 0]
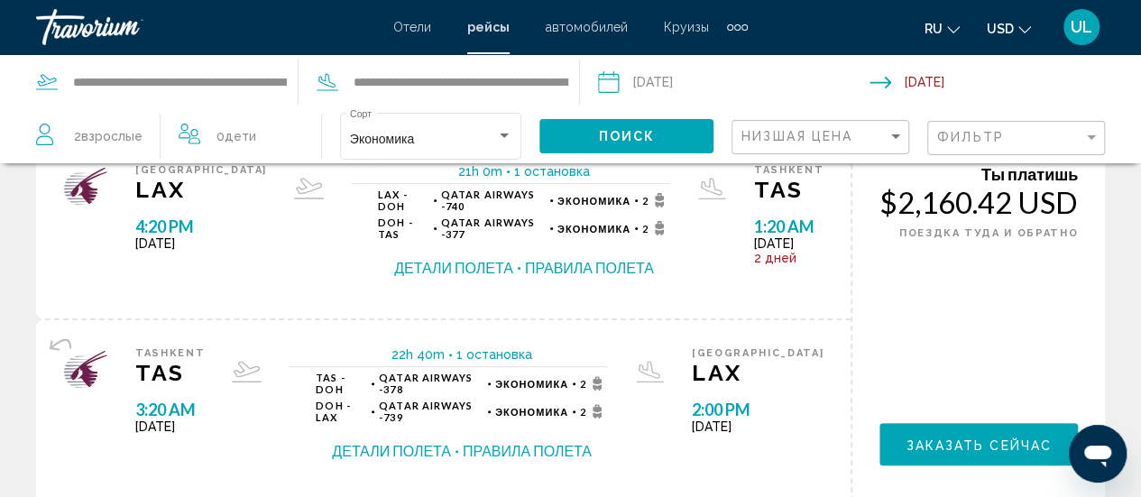
click at [394, 267] on button "Детали полета" at bounding box center [453, 268] width 119 height 20
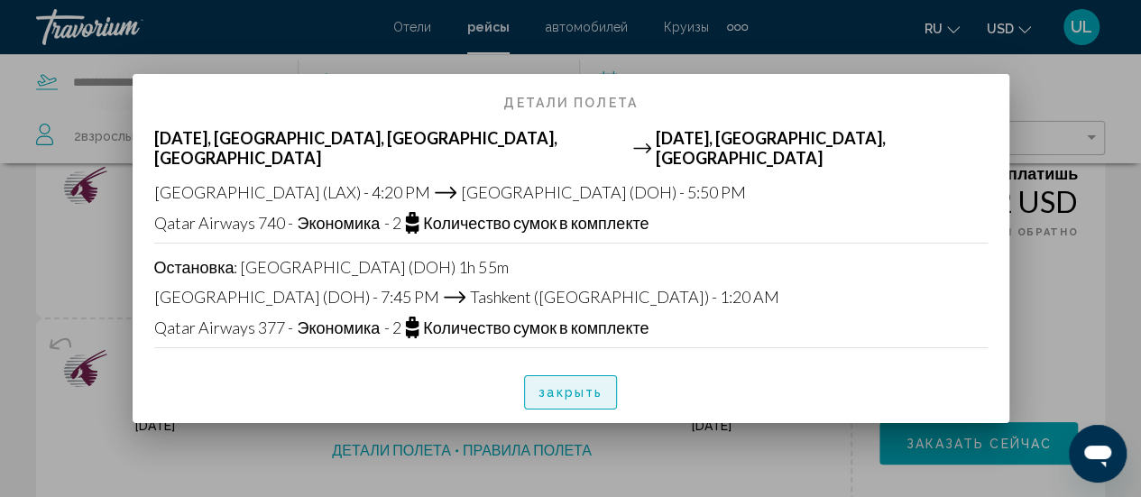
click at [556, 386] on span "закрыть" at bounding box center [570, 393] width 64 height 14
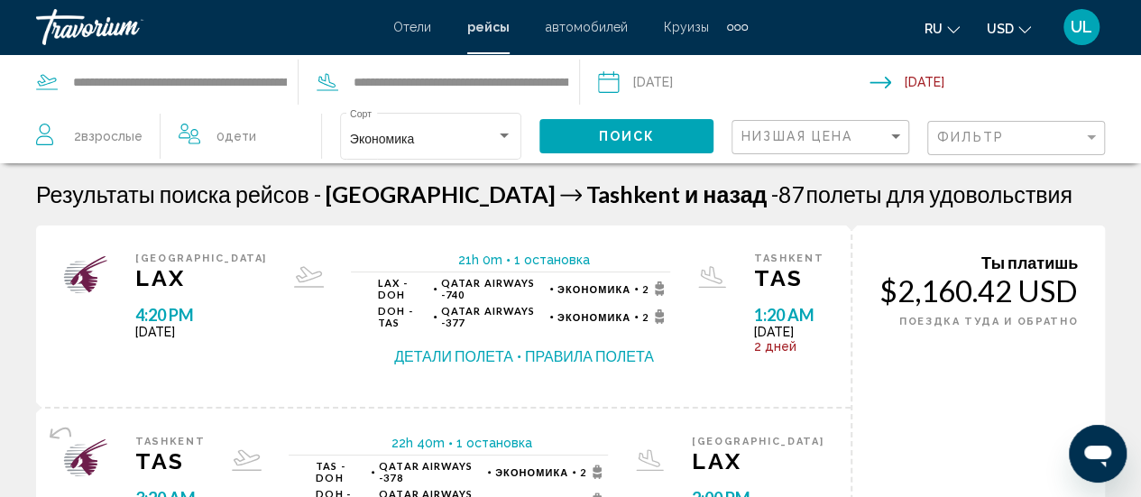
scroll to position [69, 0]
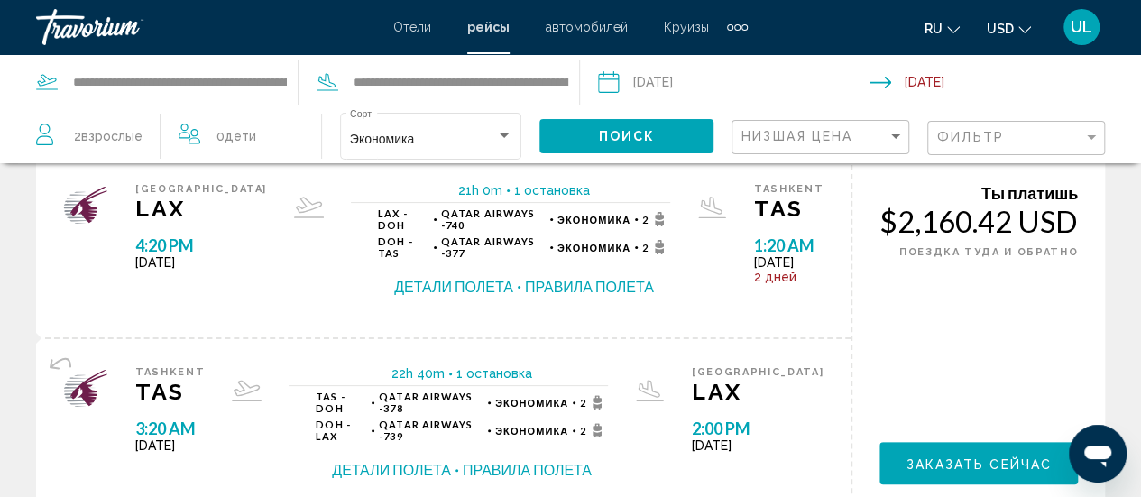
drag, startPoint x: 979, startPoint y: 483, endPoint x: 587, endPoint y: 502, distance: 392.0
click at [587, 428] on html "**********" at bounding box center [570, 179] width 1141 height 497
click at [989, 373] on div "Ты платишь $2,160.42 USD В ОДНУ СТОРОНУ ПОЕЗДКА ТУДА И ОБРАТНО Заказать сейчас …" at bounding box center [978, 338] width 254 height 364
click at [428, 282] on button "Детали полета" at bounding box center [453, 287] width 119 height 20
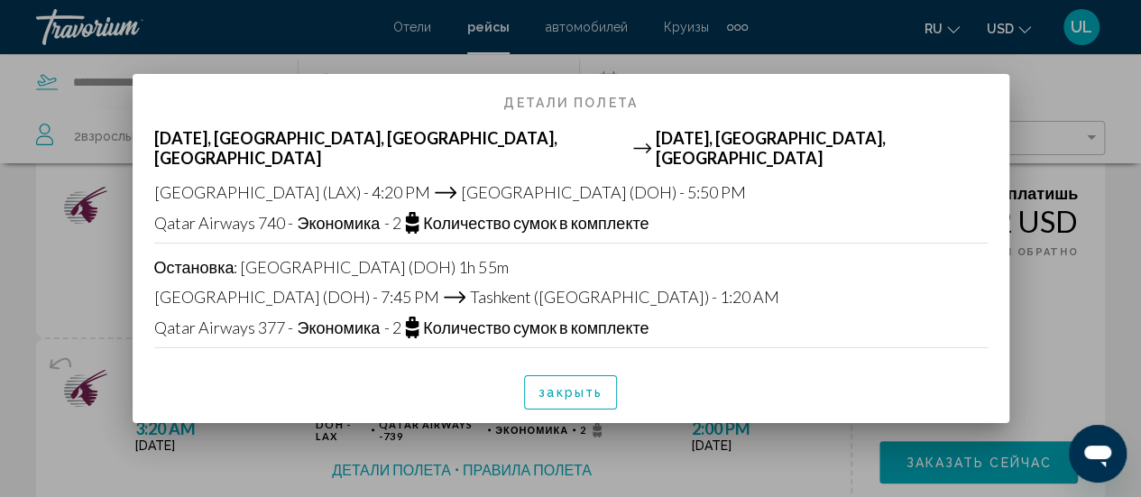
scroll to position [0, 0]
click at [583, 386] on span "закрыть" at bounding box center [570, 393] width 64 height 14
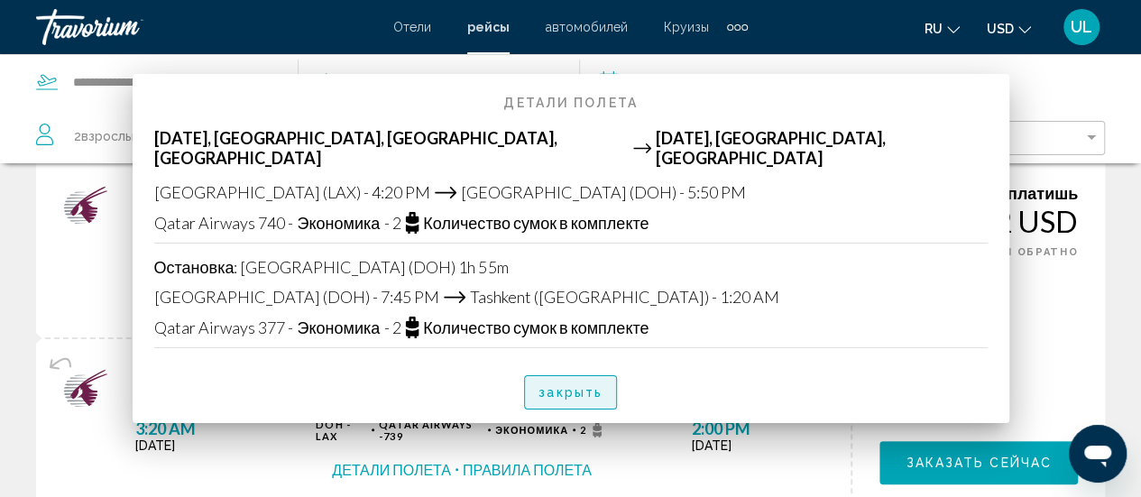
scroll to position [69, 0]
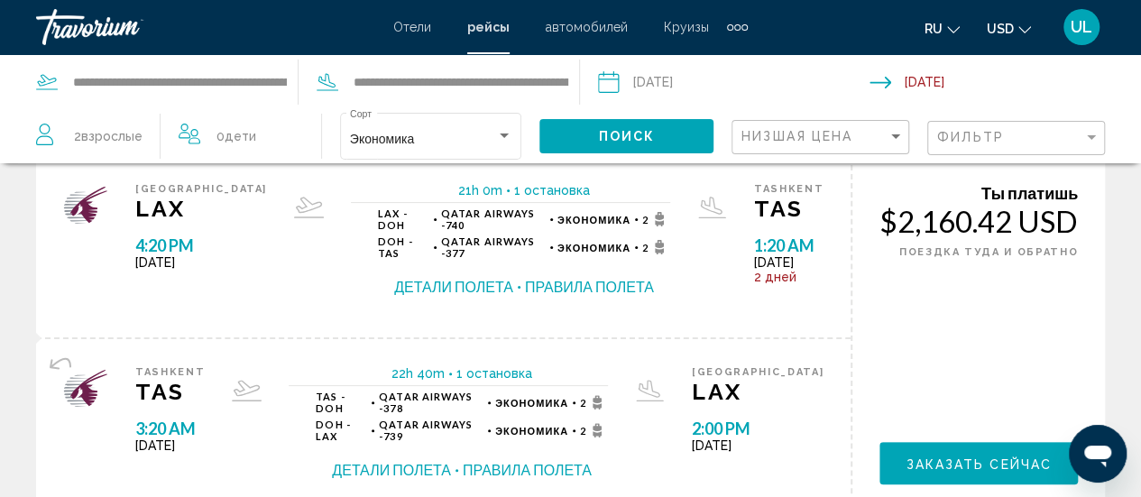
click at [621, 272] on div "LAX - DOH Qatar Airways - 740 Экономика 2 DOH - TAS Qatar Airways - 377 Экономи…" at bounding box center [524, 251] width 292 height 89
click at [602, 282] on button "Правила полета" at bounding box center [589, 287] width 129 height 20
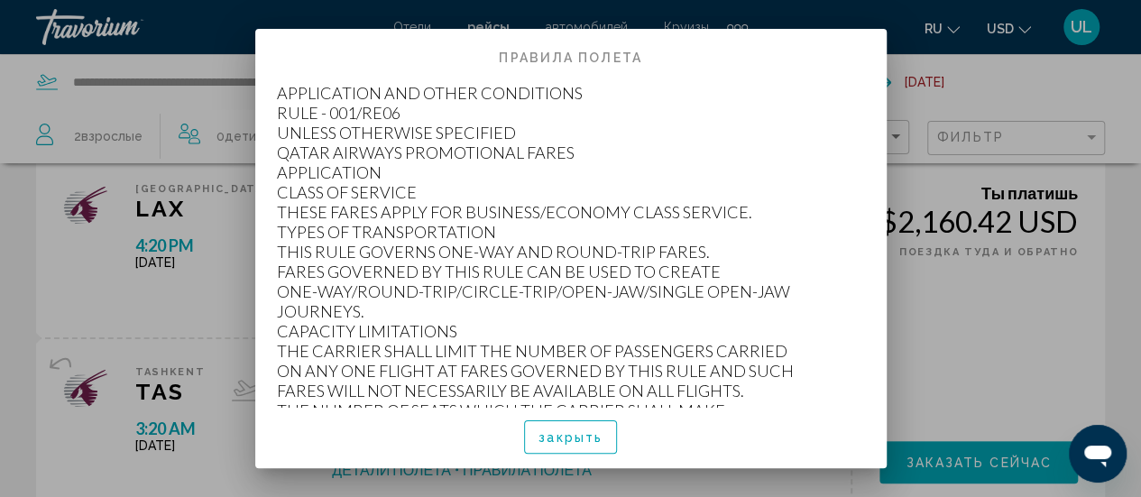
scroll to position [0, 0]
click at [549, 448] on button "закрыть" at bounding box center [570, 436] width 93 height 33
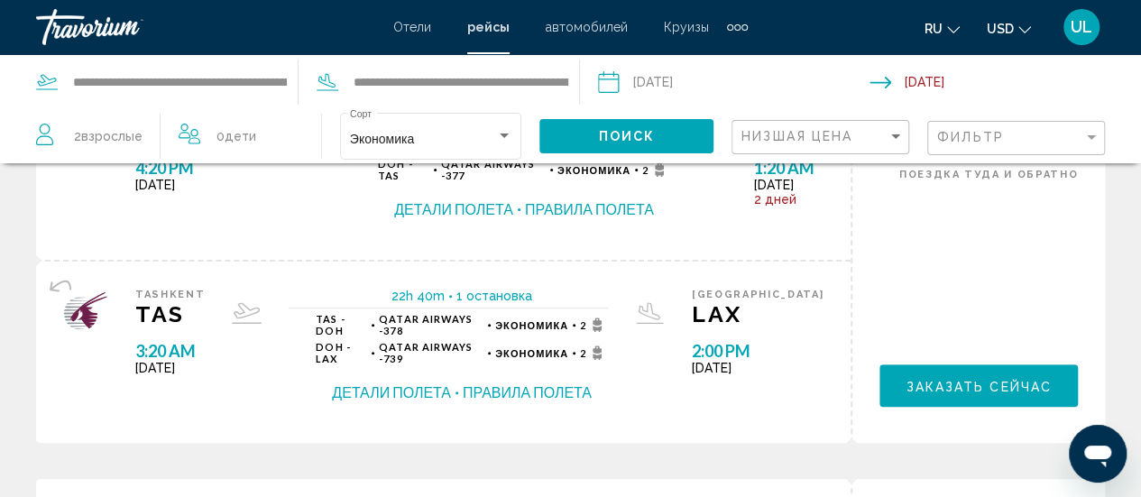
scroll to position [143, 0]
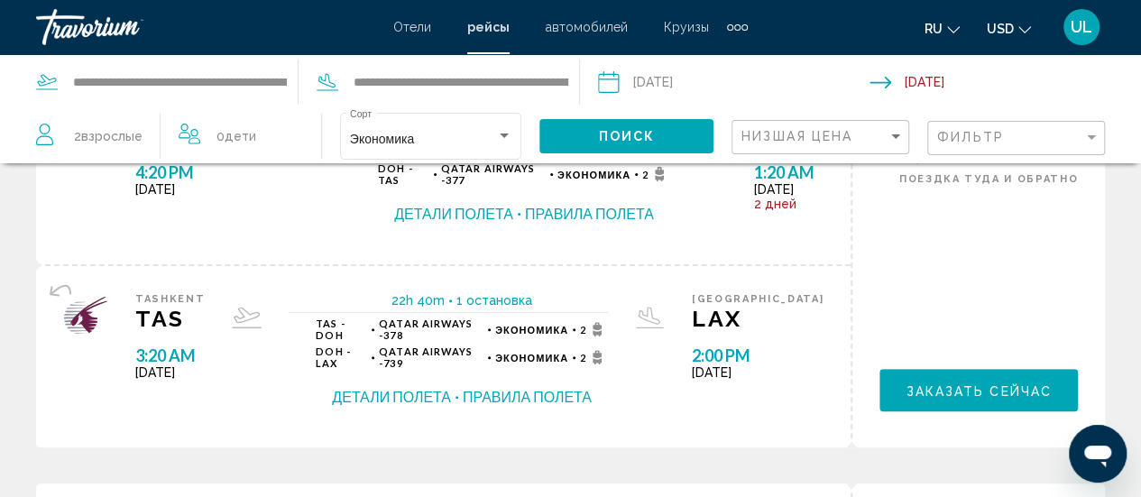
click at [391, 399] on button "Детали полета" at bounding box center [391, 397] width 119 height 20
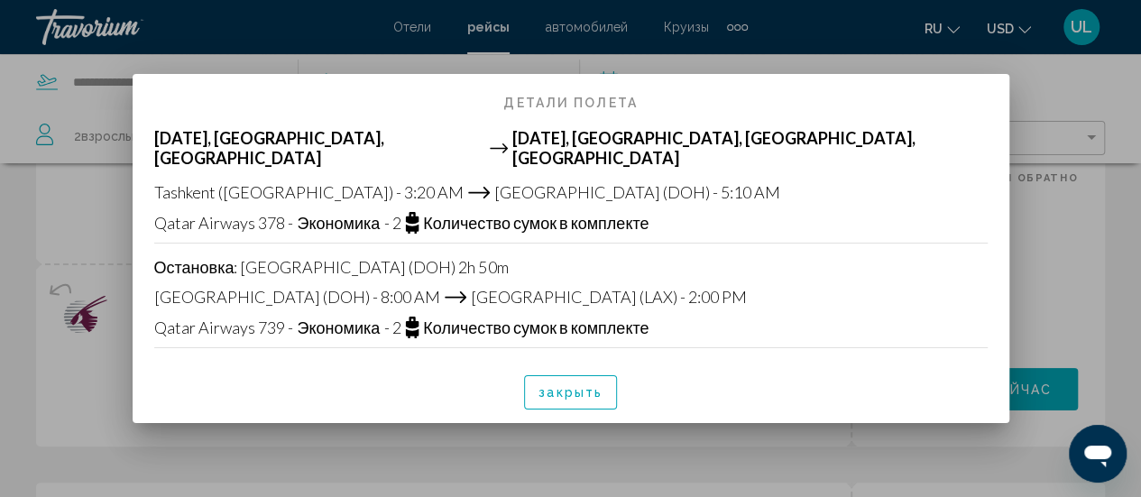
scroll to position [0, 0]
click at [576, 392] on button "закрыть" at bounding box center [570, 391] width 93 height 33
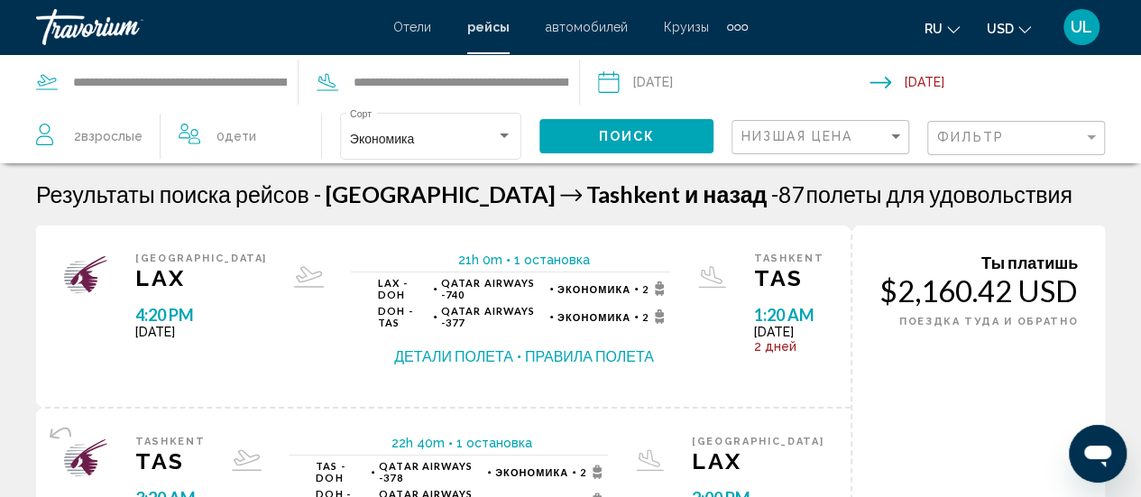
scroll to position [143, 0]
